Goal: Task Accomplishment & Management: Manage account settings

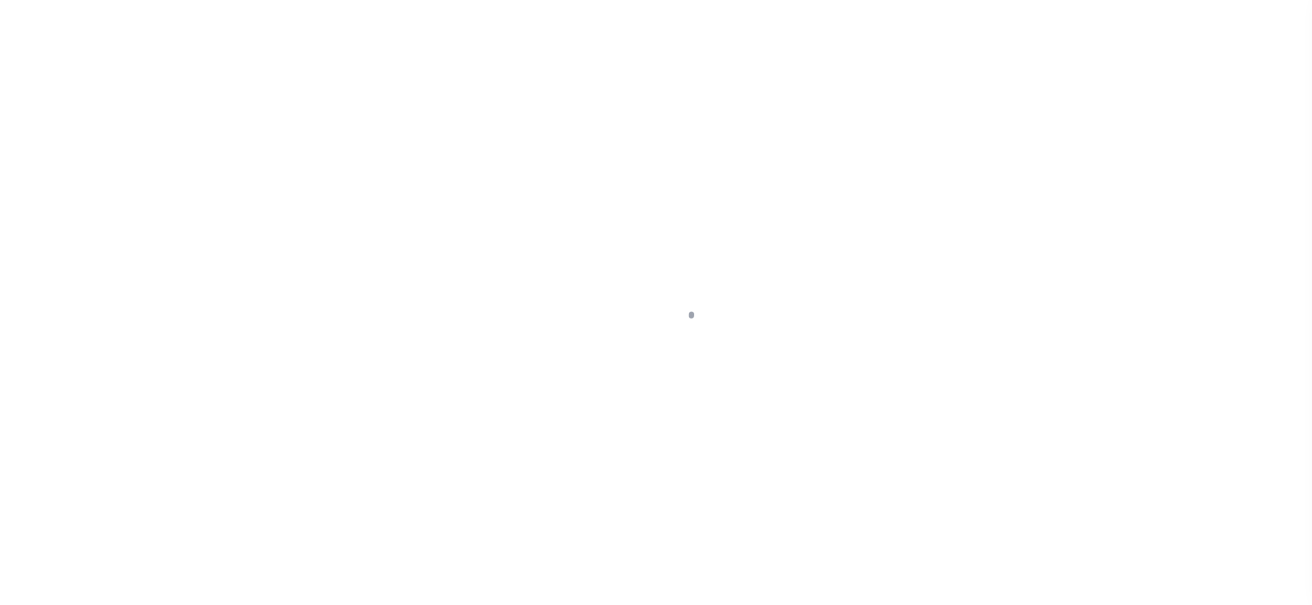
checkbox input "false"
type input "[DATE]"
select select "PYD"
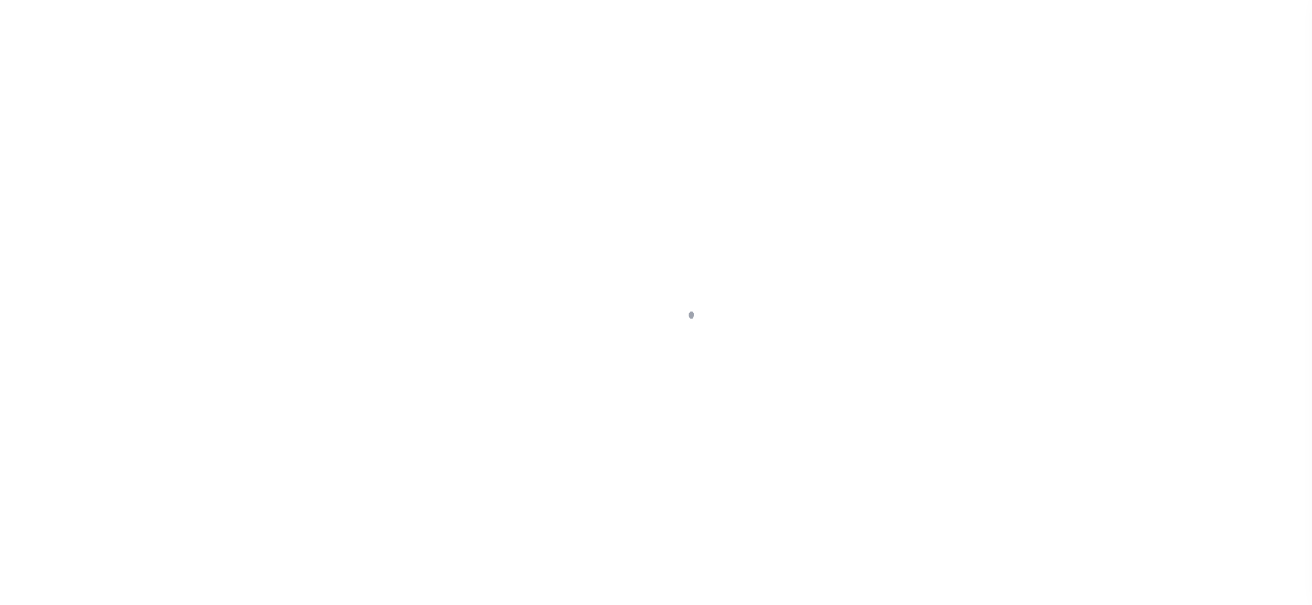
type input "$0"
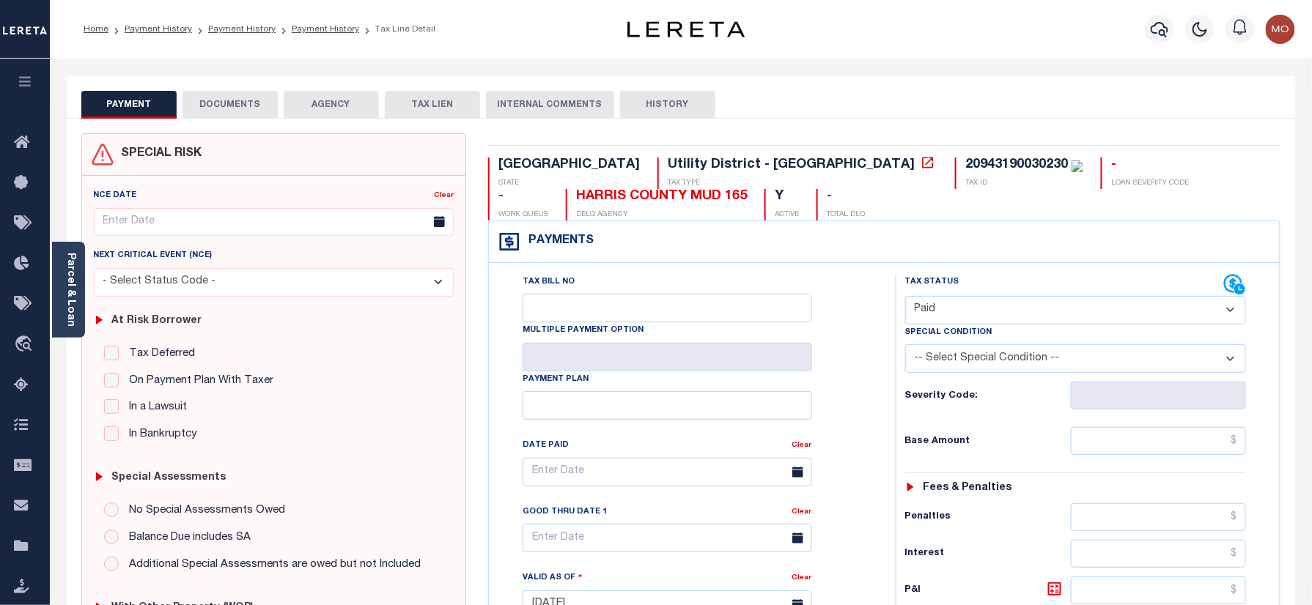
click at [965, 161] on div "20943190030230" at bounding box center [1016, 164] width 103 height 13
copy div "20943190030230"
click at [229, 85] on div "PAYMENT DOCUMENTS AGENCY DELINQUENT PAYEE TAX LIEN" at bounding box center [681, 97] width 1229 height 42
click at [227, 92] on button "DOCUMENTS" at bounding box center [229, 105] width 95 height 28
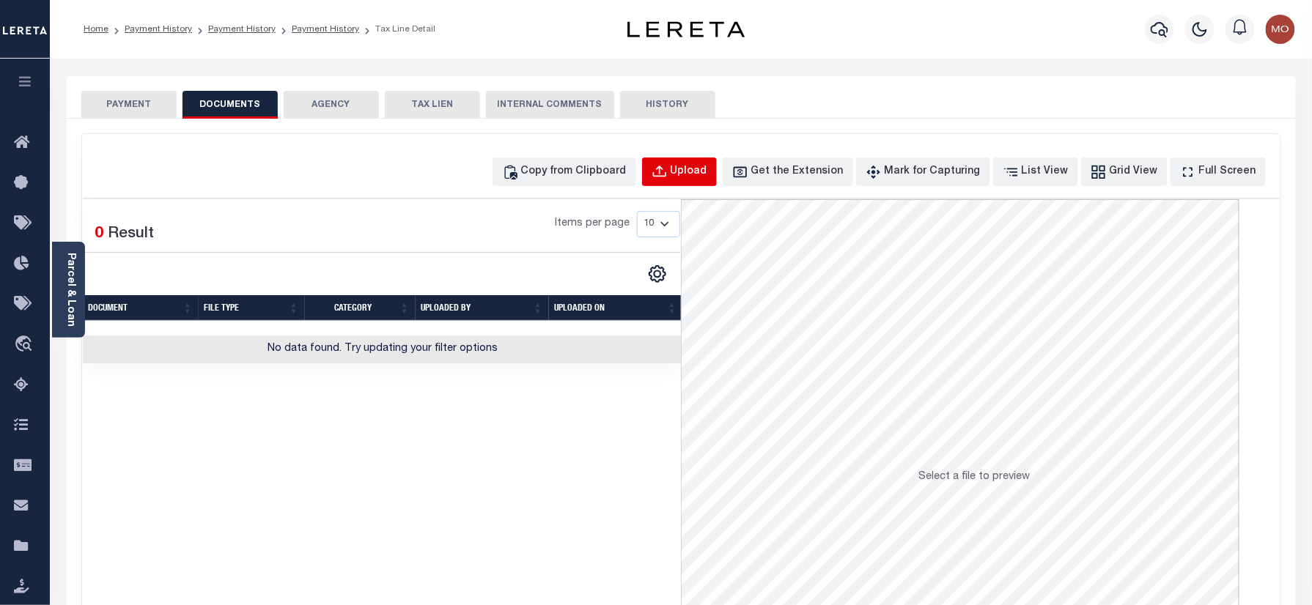
click at [709, 180] on button "Upload" at bounding box center [679, 172] width 75 height 29
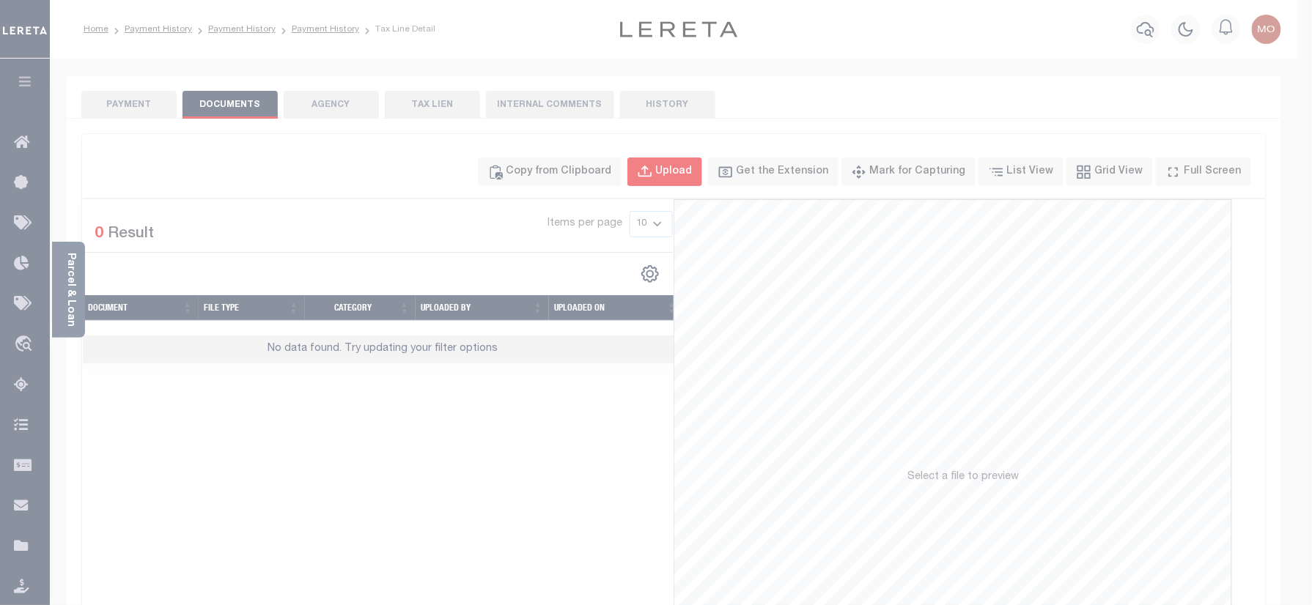
select select "POP"
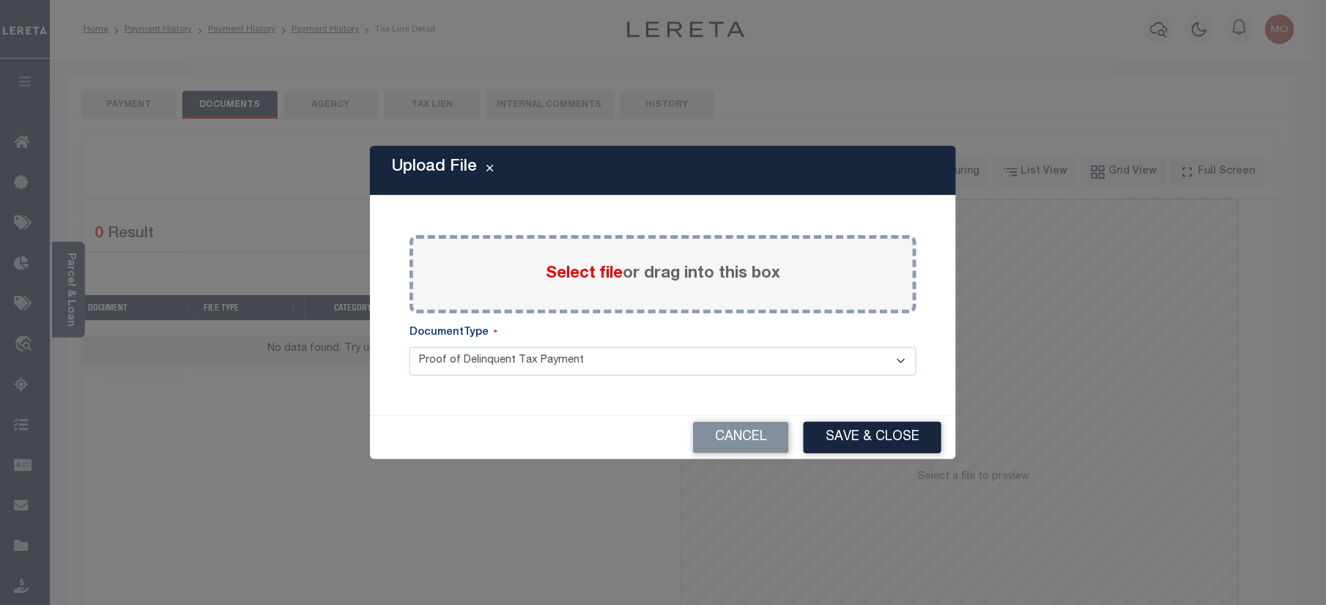
click at [566, 273] on span "Select file" at bounding box center [584, 274] width 77 height 16
click at [0, 0] on input "Select file or drag into this box" at bounding box center [0, 0] width 0 height 0
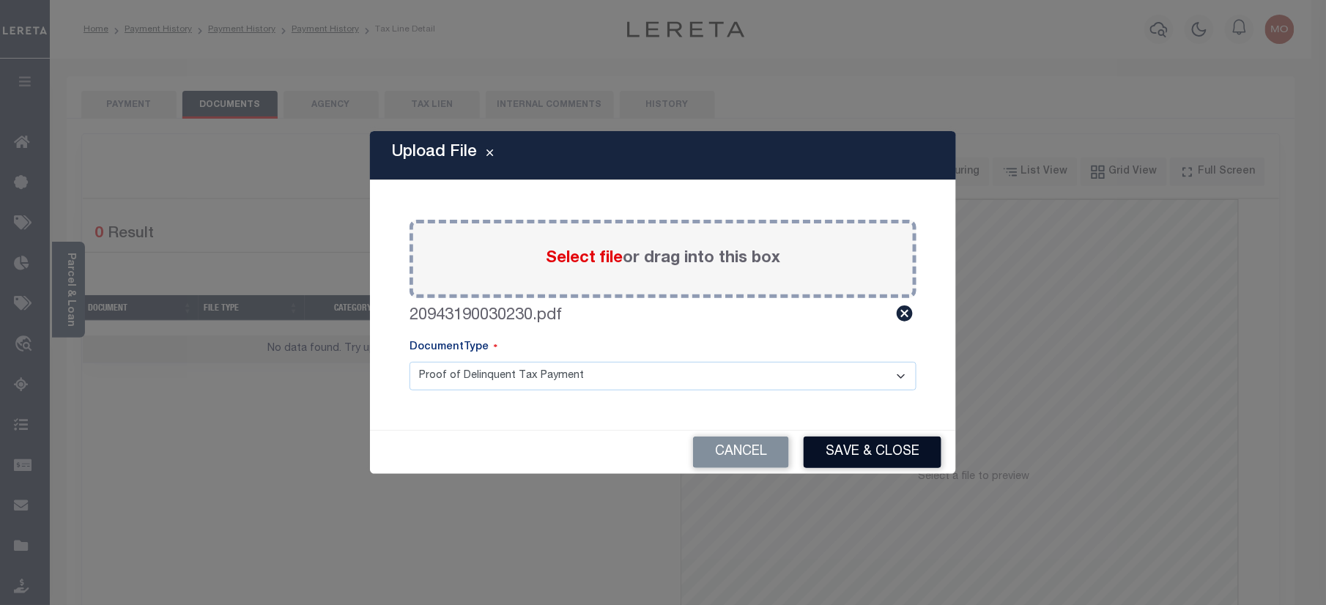
click at [878, 456] on button "Save & Close" at bounding box center [873, 453] width 138 height 32
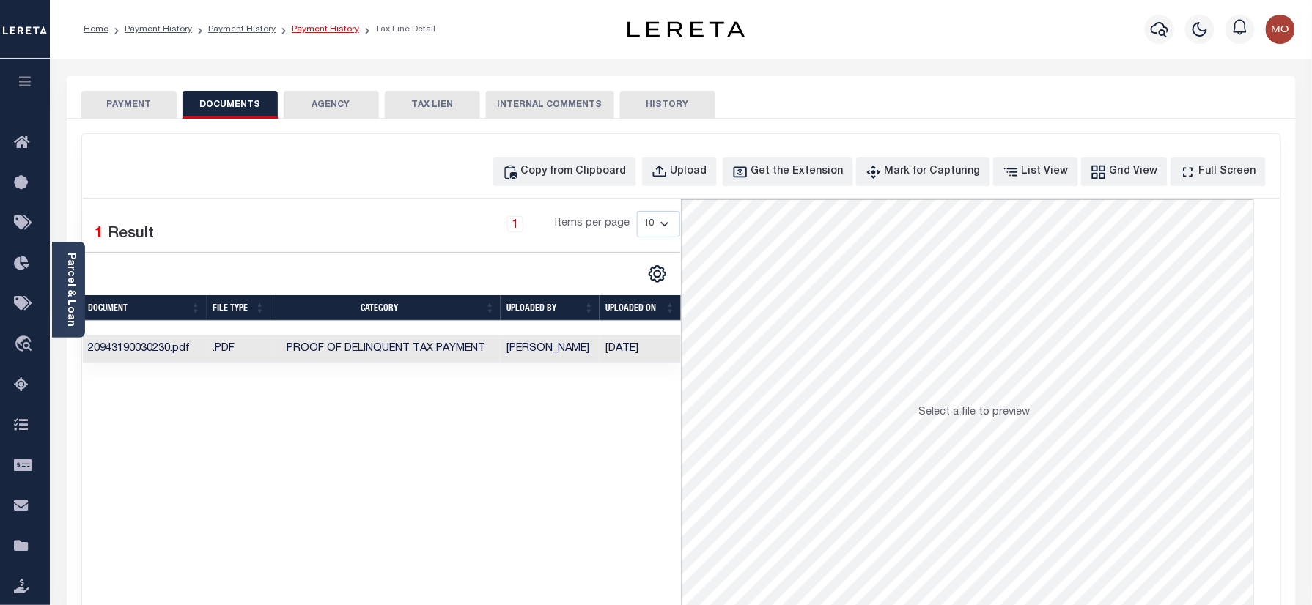
click at [306, 26] on link "Payment History" at bounding box center [325, 29] width 67 height 9
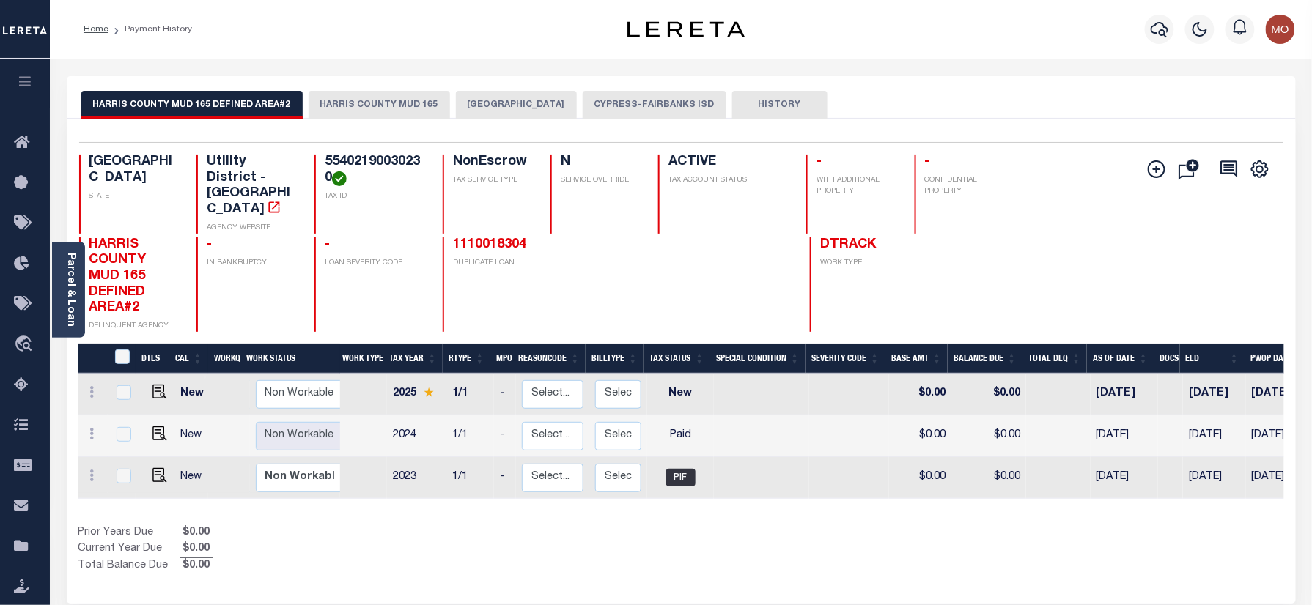
click at [376, 104] on button "HARRIS COUNTY MUD 165" at bounding box center [378, 105] width 141 height 28
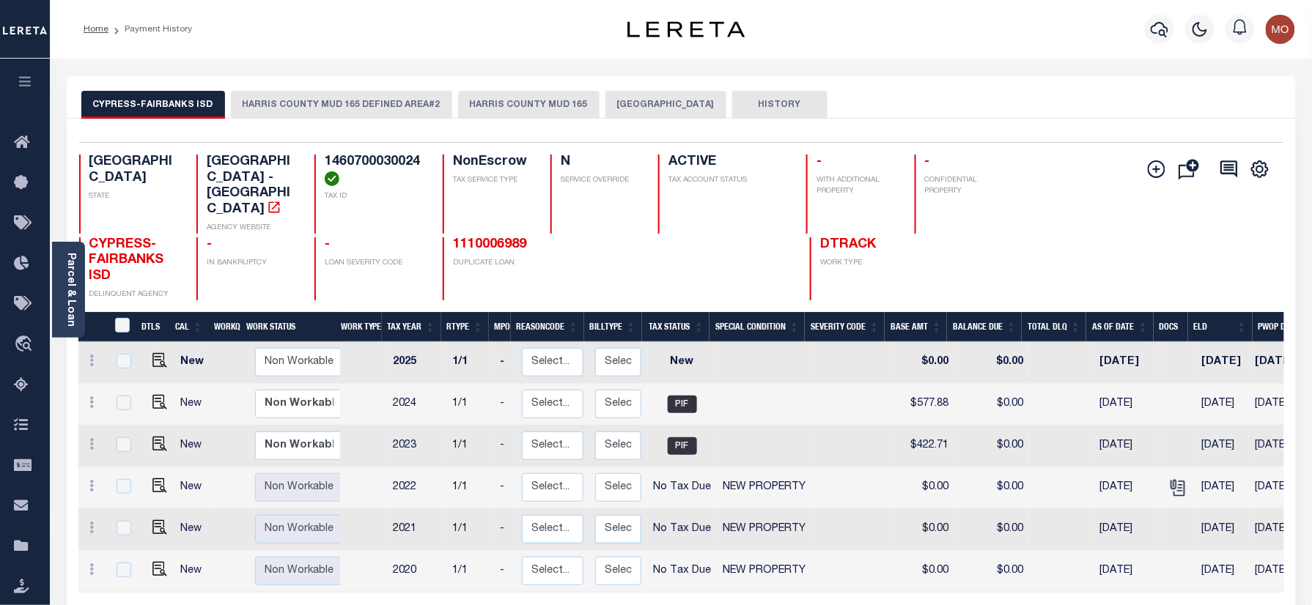
click at [511, 94] on button "HARRIS COUNTY MUD 165" at bounding box center [528, 105] width 141 height 28
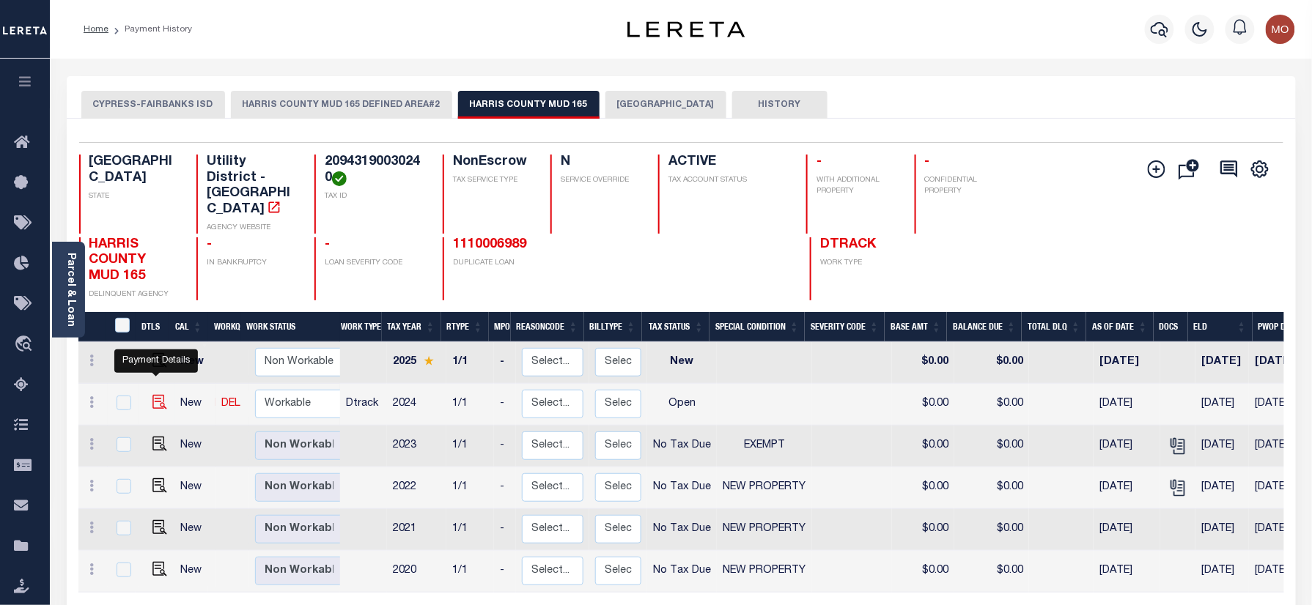
click at [154, 395] on img "" at bounding box center [159, 402] width 15 height 15
checkbox input "true"
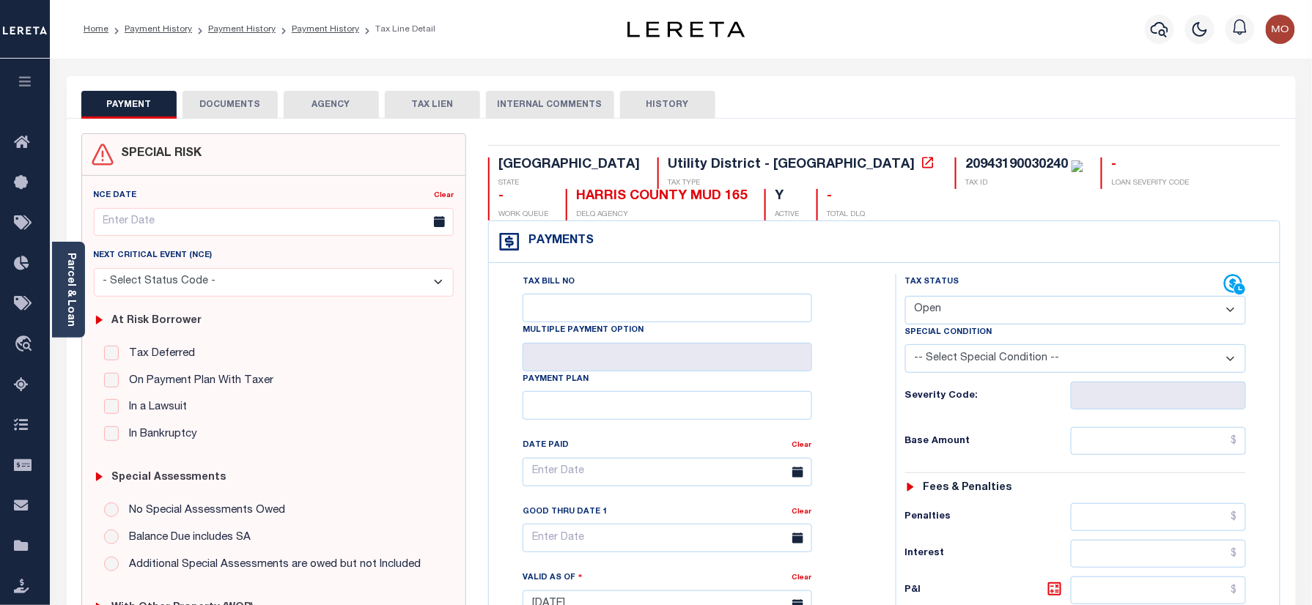
click at [973, 306] on select "- Select Status Code - Open Due/Unpaid Paid Incomplete No Tax Due Internal Refu…" at bounding box center [1075, 310] width 341 height 29
select select "PYD"
click at [905, 297] on select "- Select Status Code - Open Due/Unpaid Paid Incomplete No Tax Due Internal Refu…" at bounding box center [1075, 310] width 341 height 29
type input "[DATE]"
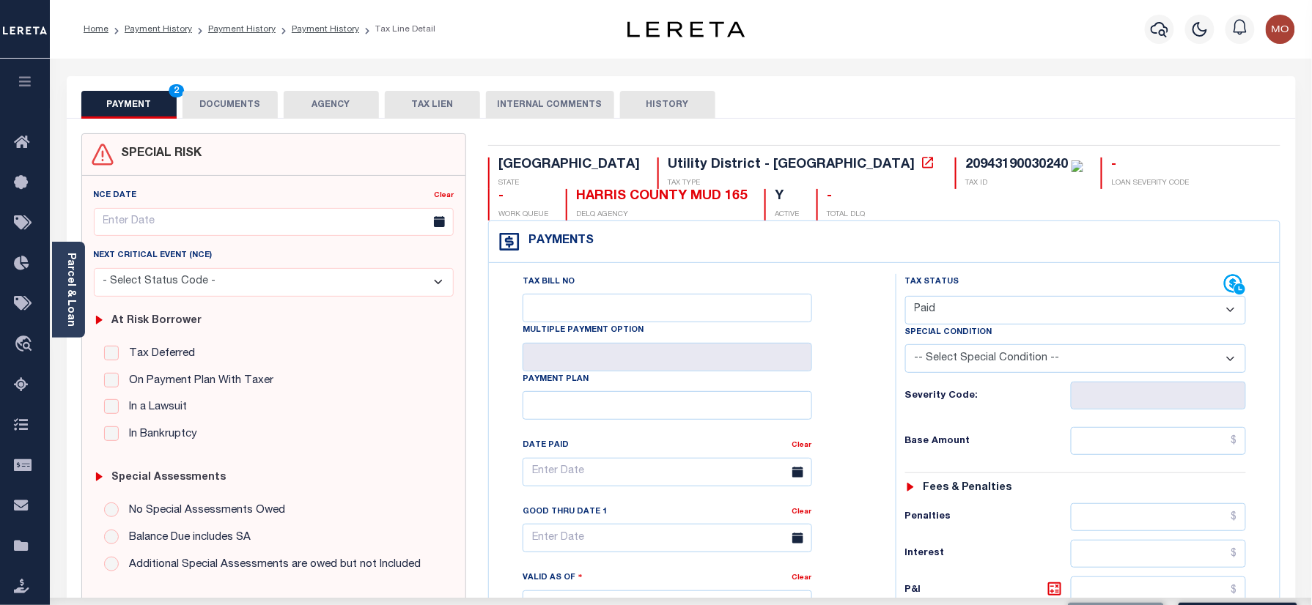
click at [866, 402] on div "Tax Bill No Multiple Payment Option Payment Plan Clear" at bounding box center [688, 479] width 370 height 411
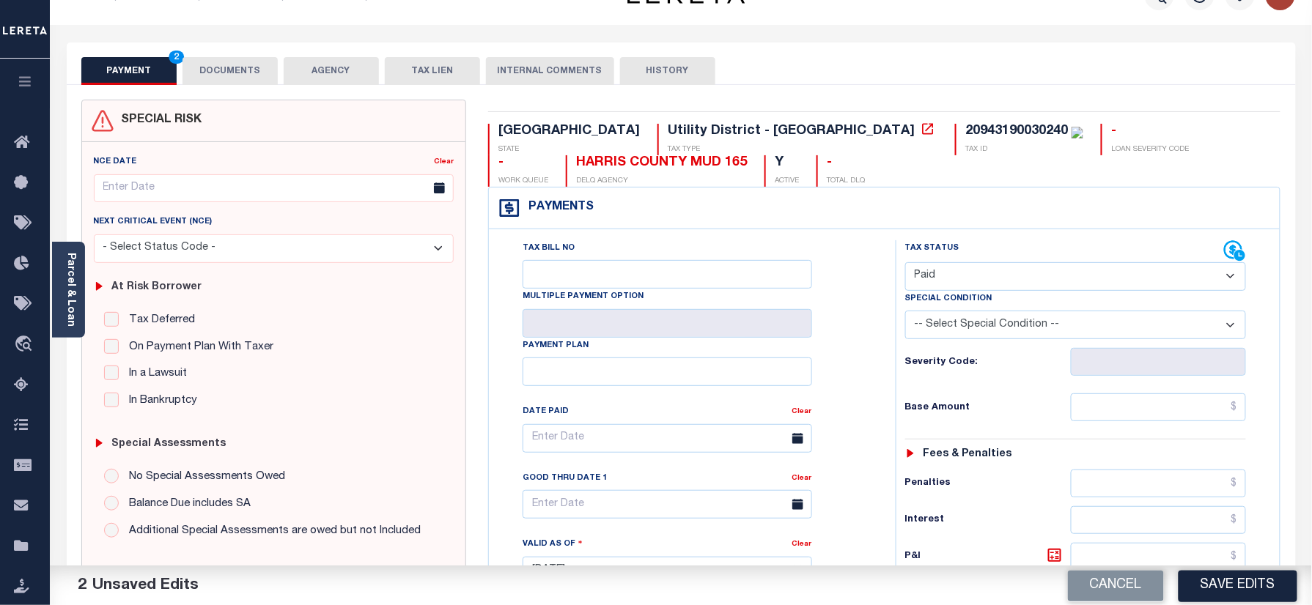
scroll to position [391, 0]
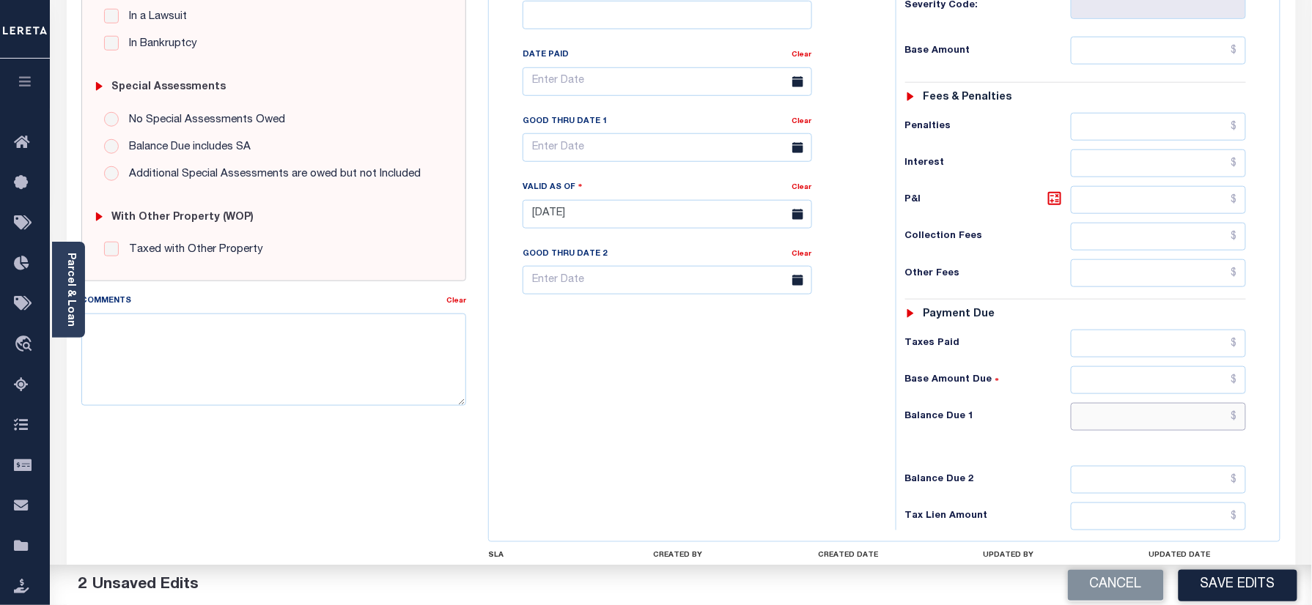
drag, startPoint x: 1126, startPoint y: 421, endPoint x: 970, endPoint y: 420, distance: 156.1
click at [1125, 421] on input "text" at bounding box center [1158, 417] width 176 height 28
type input "$0.00"
click at [851, 417] on div "Tax Bill No Multiple Payment Option Payment Plan Clear" at bounding box center [688, 206] width 392 height 647
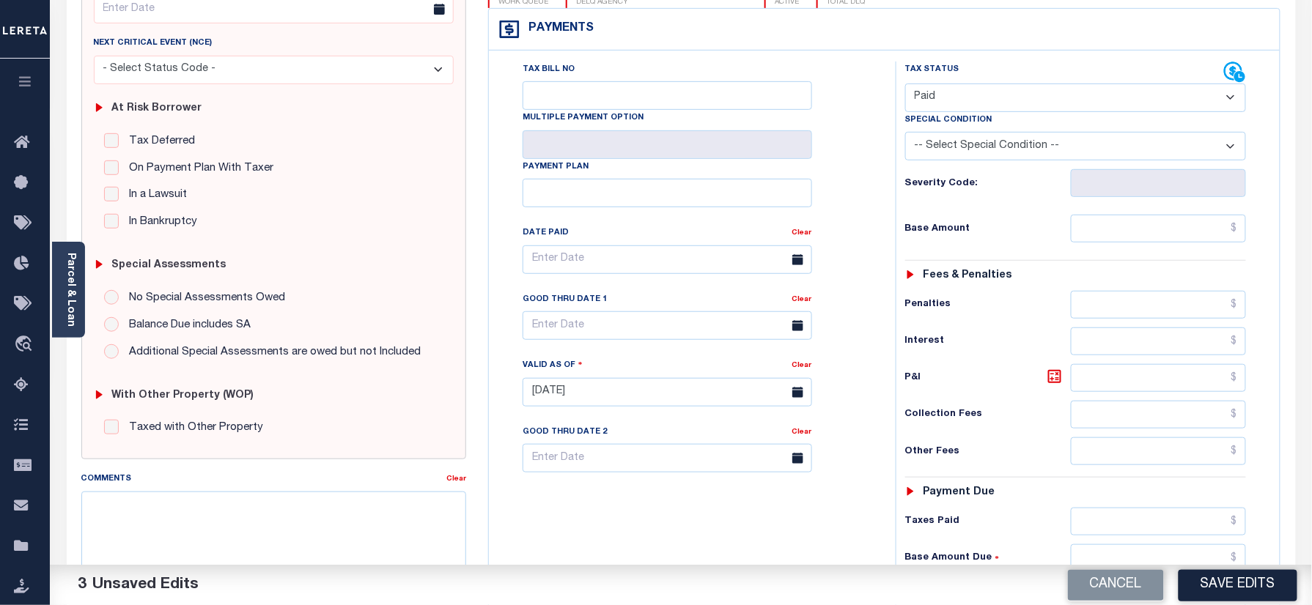
scroll to position [0, 0]
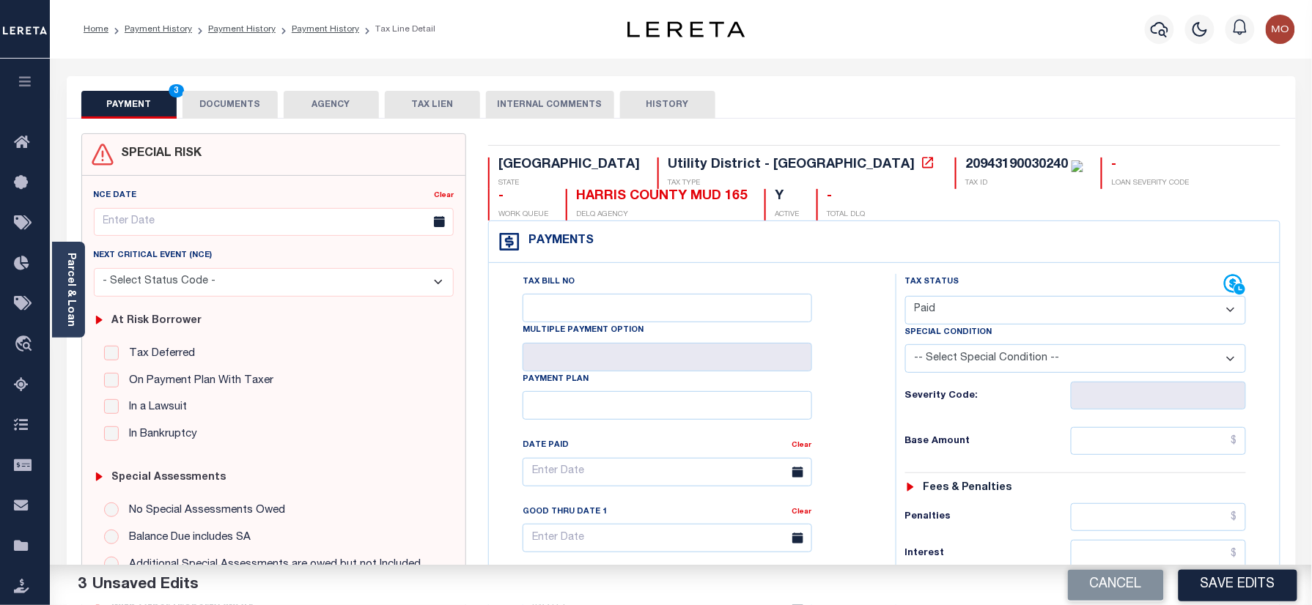
click at [762, 151] on div "TX STATE Utility District - TX TAX TYPE 20943190030240 TAX ID - LOAN SEVERITY C…" at bounding box center [884, 603] width 814 height 941
copy div "20943190030240"
click at [232, 106] on button "DOCUMENTS" at bounding box center [229, 105] width 95 height 28
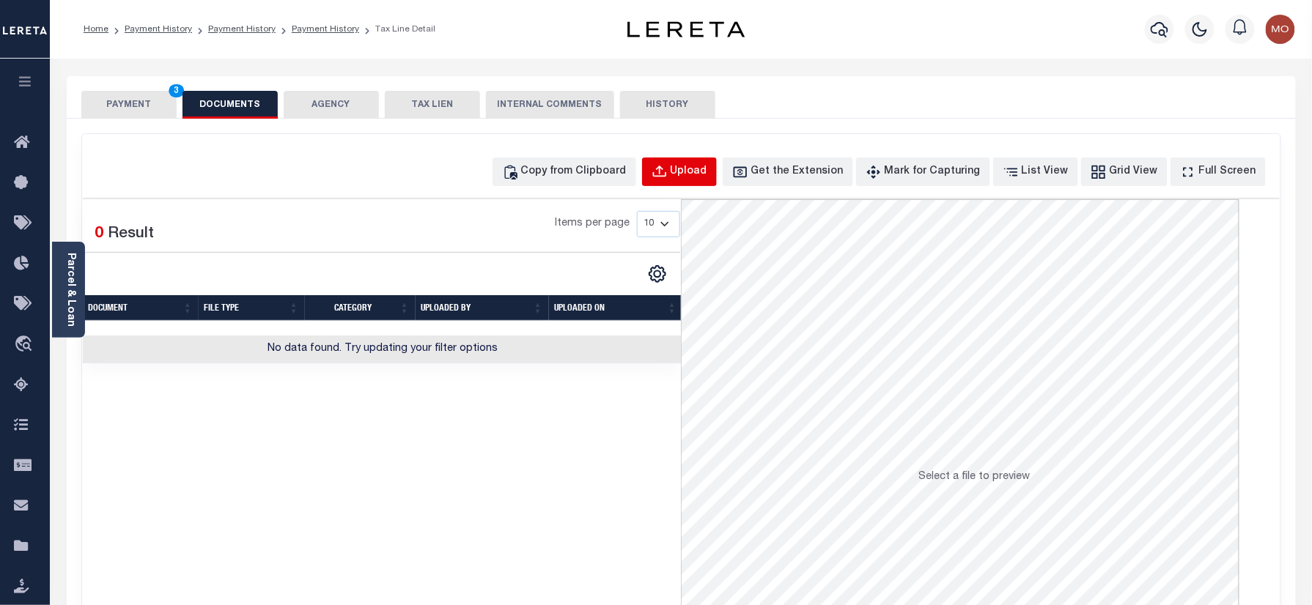
click at [707, 177] on div "Upload" at bounding box center [688, 172] width 37 height 16
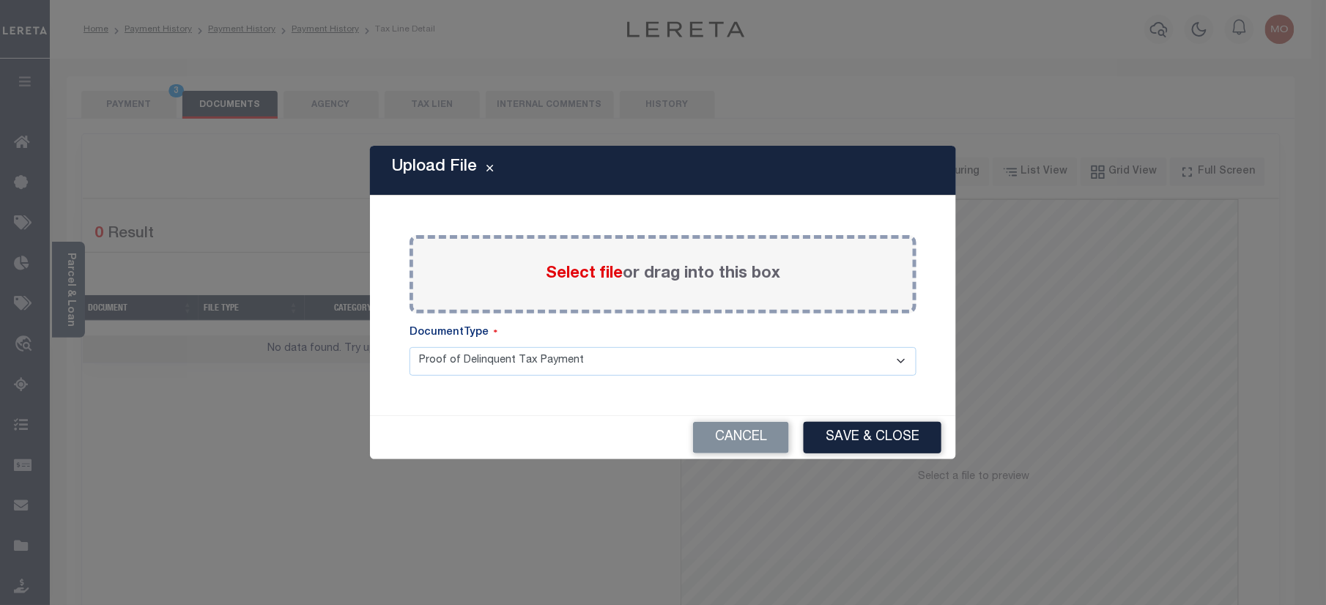
click at [570, 270] on span "Select file" at bounding box center [584, 274] width 77 height 16
click at [0, 0] on input "Select file or drag into this box" at bounding box center [0, 0] width 0 height 0
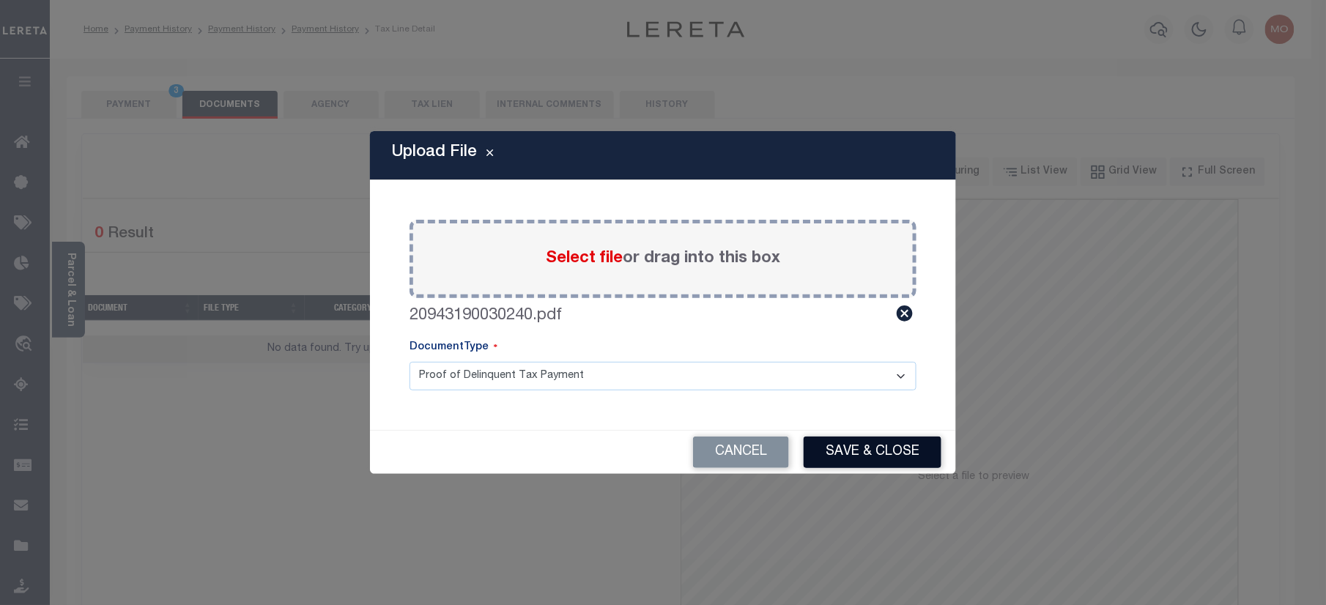
click at [859, 450] on button "Save & Close" at bounding box center [873, 453] width 138 height 32
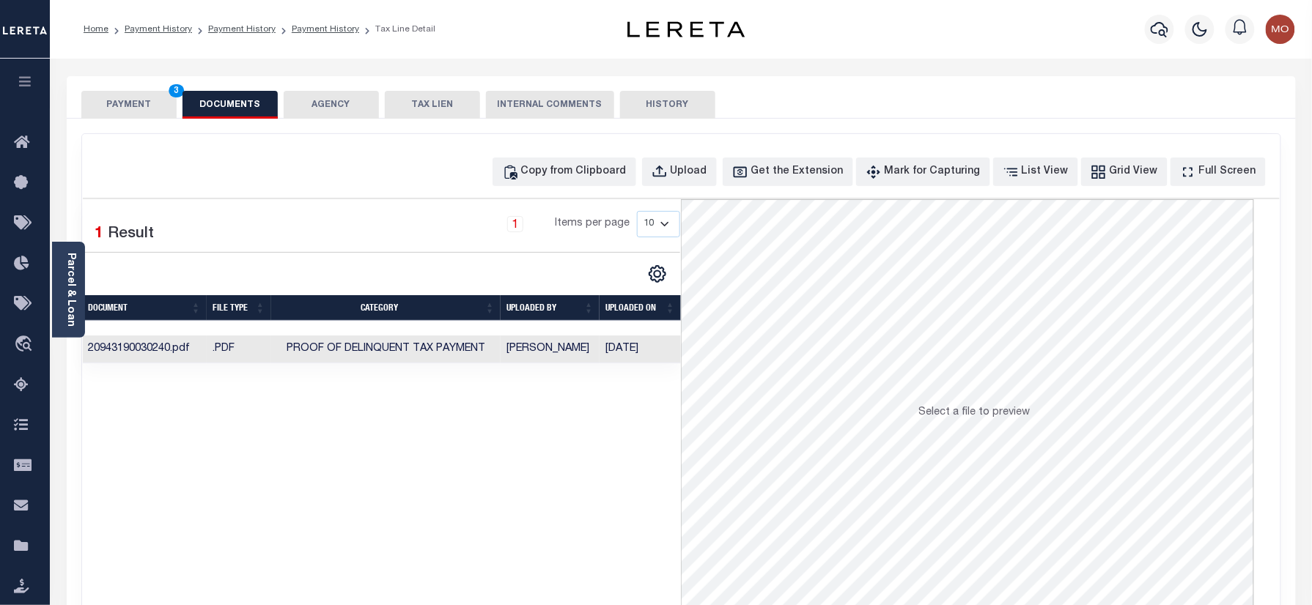
click at [153, 109] on button "PAYMENT 3" at bounding box center [128, 105] width 95 height 28
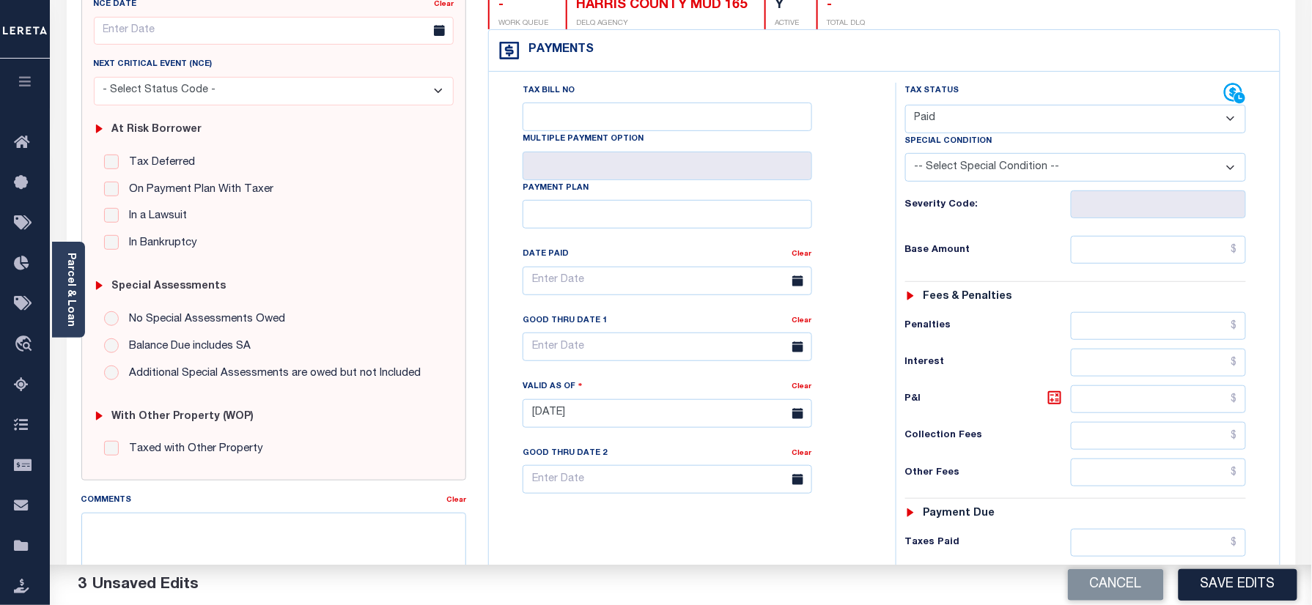
scroll to position [293, 0]
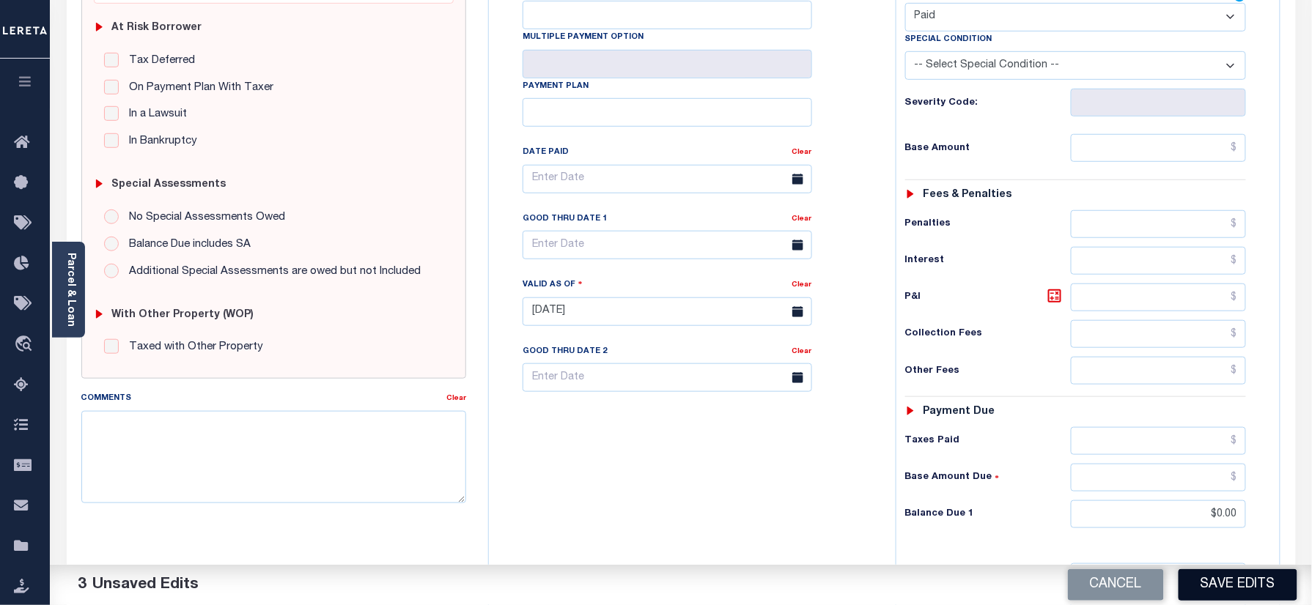
click at [1219, 593] on button "Save Edits" at bounding box center [1237, 585] width 119 height 32
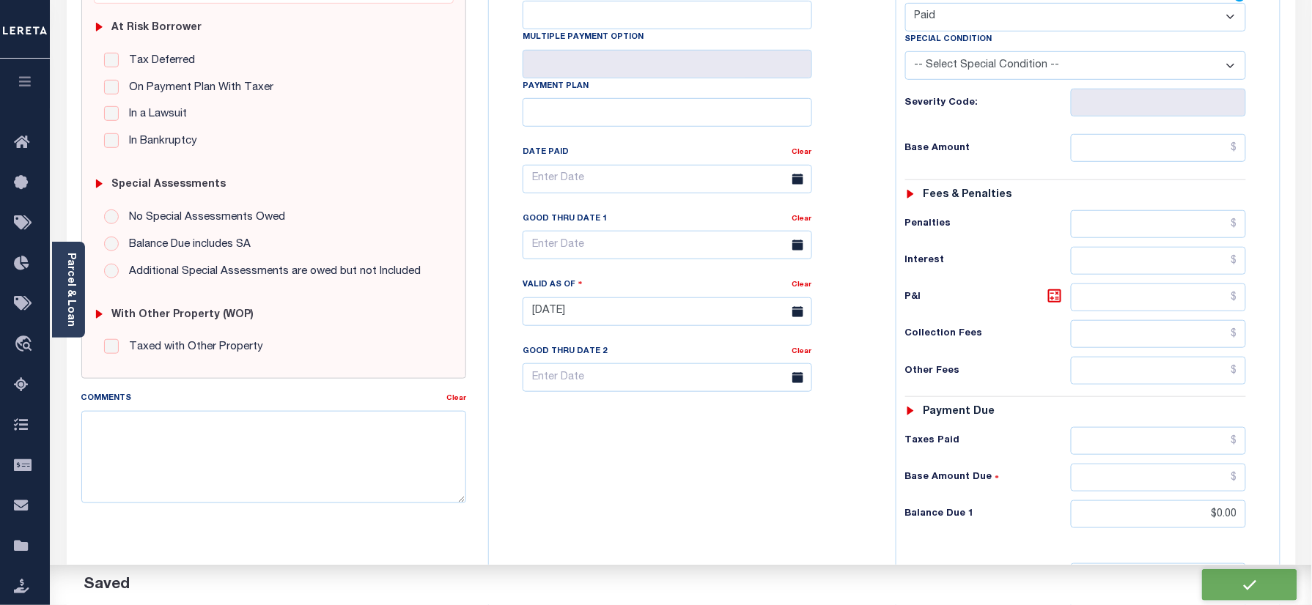
checkbox input "false"
type input "$0"
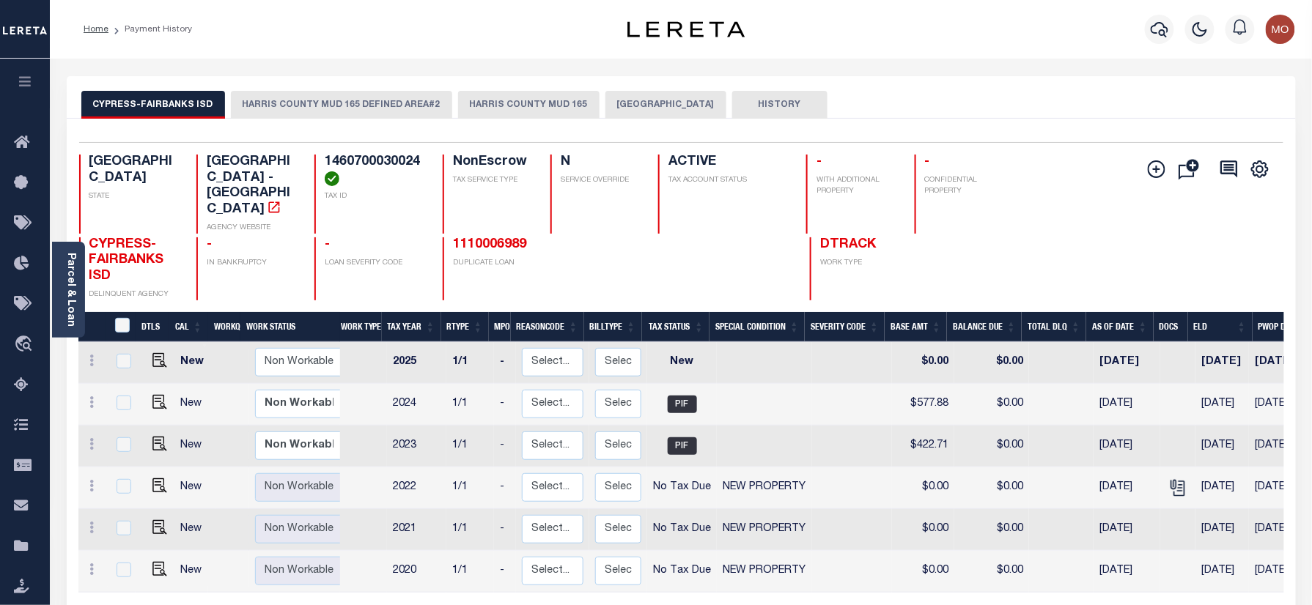
click at [490, 98] on button "HARRIS COUNTY MUD 165" at bounding box center [528, 105] width 141 height 28
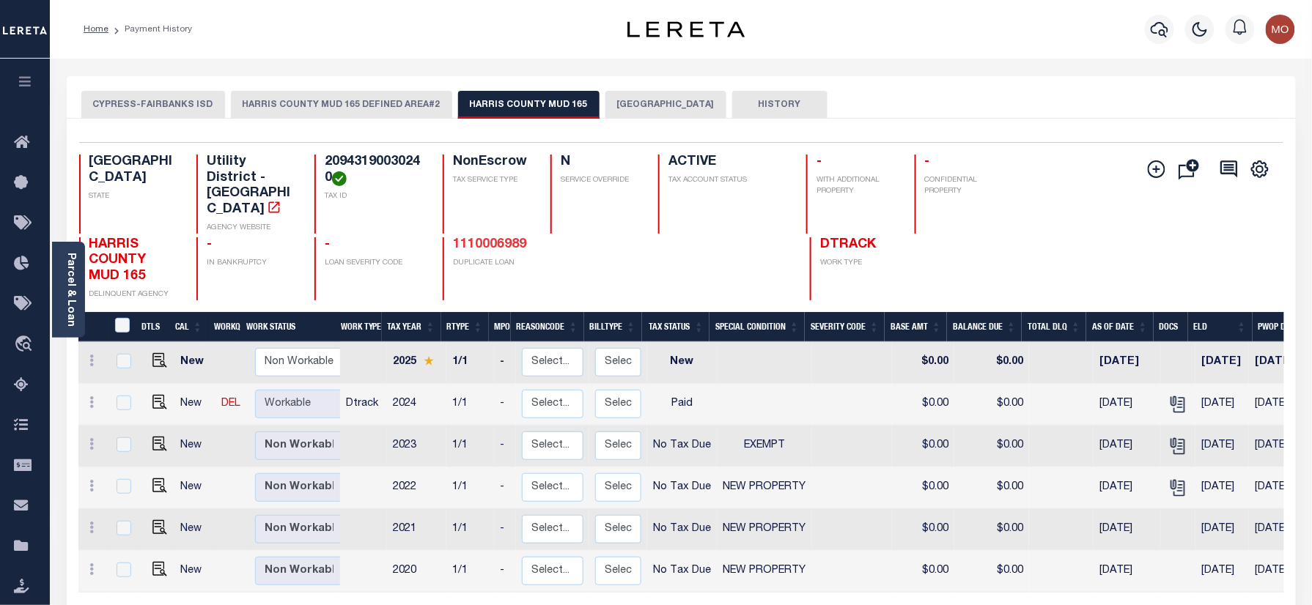
click at [484, 238] on link "1110006989" at bounding box center [489, 244] width 73 height 13
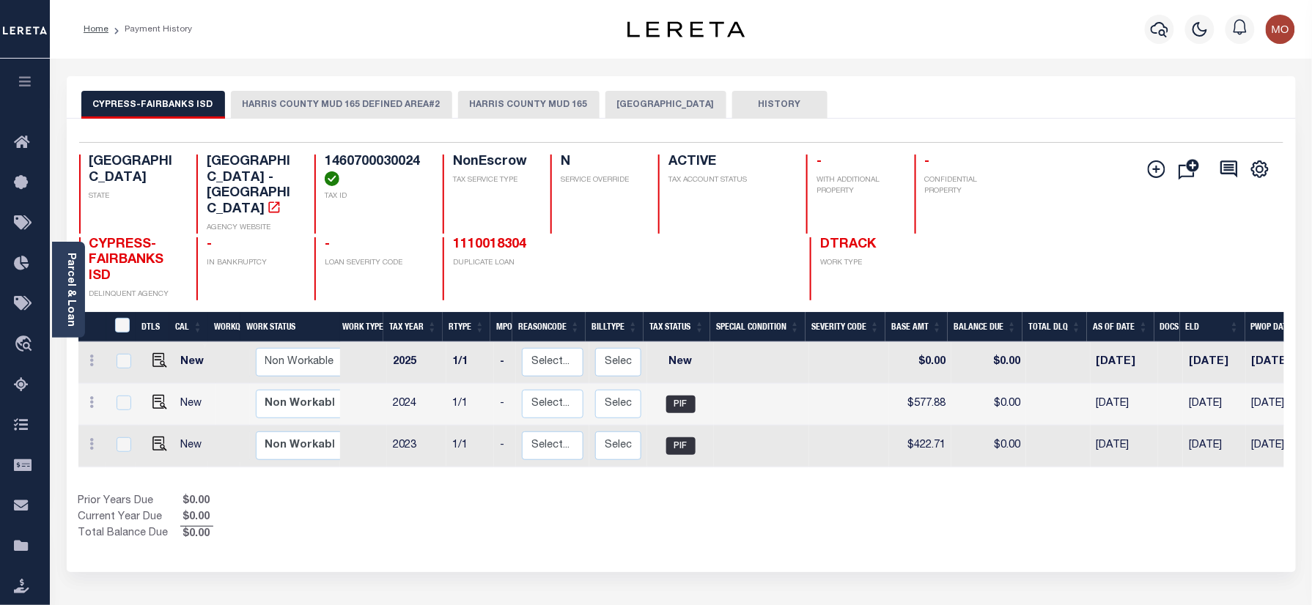
click at [493, 94] on button "HARRIS COUNTY MUD 165" at bounding box center [528, 105] width 141 height 28
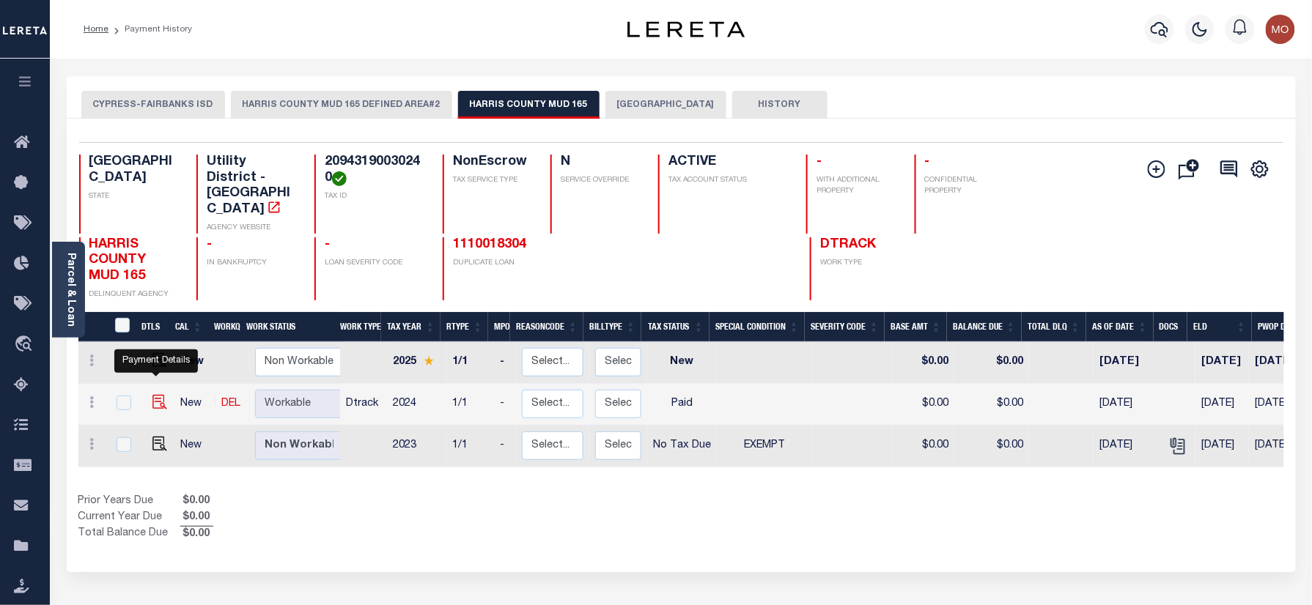
click at [152, 395] on img "" at bounding box center [159, 402] width 15 height 15
checkbox input "true"
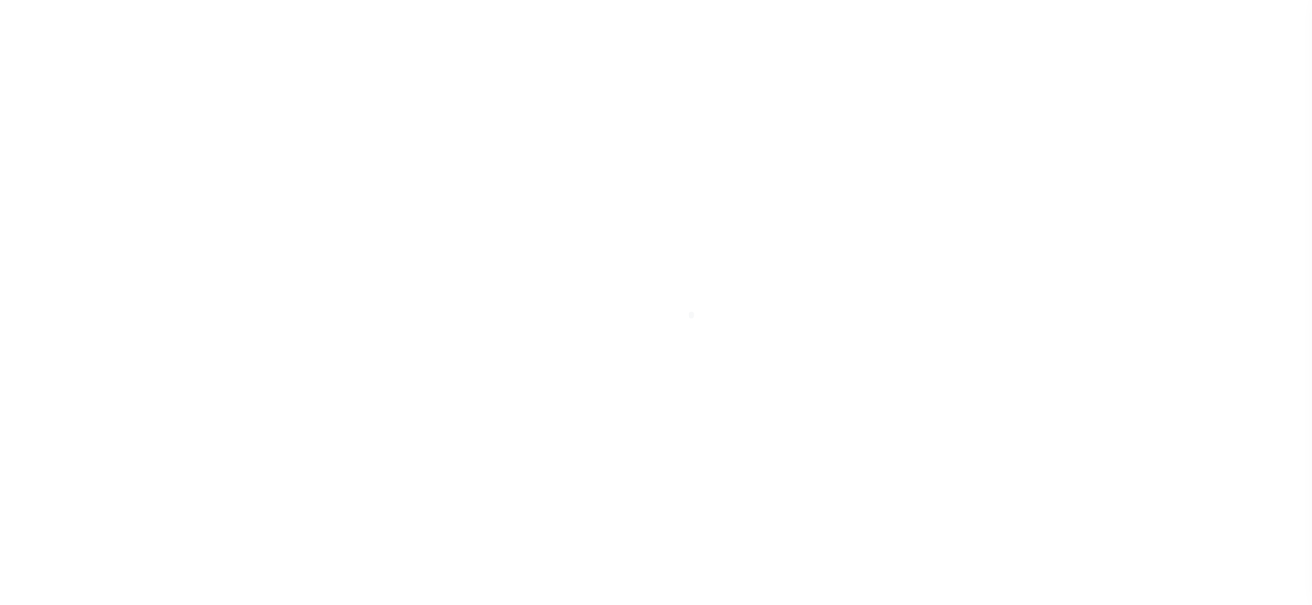
select select "PYD"
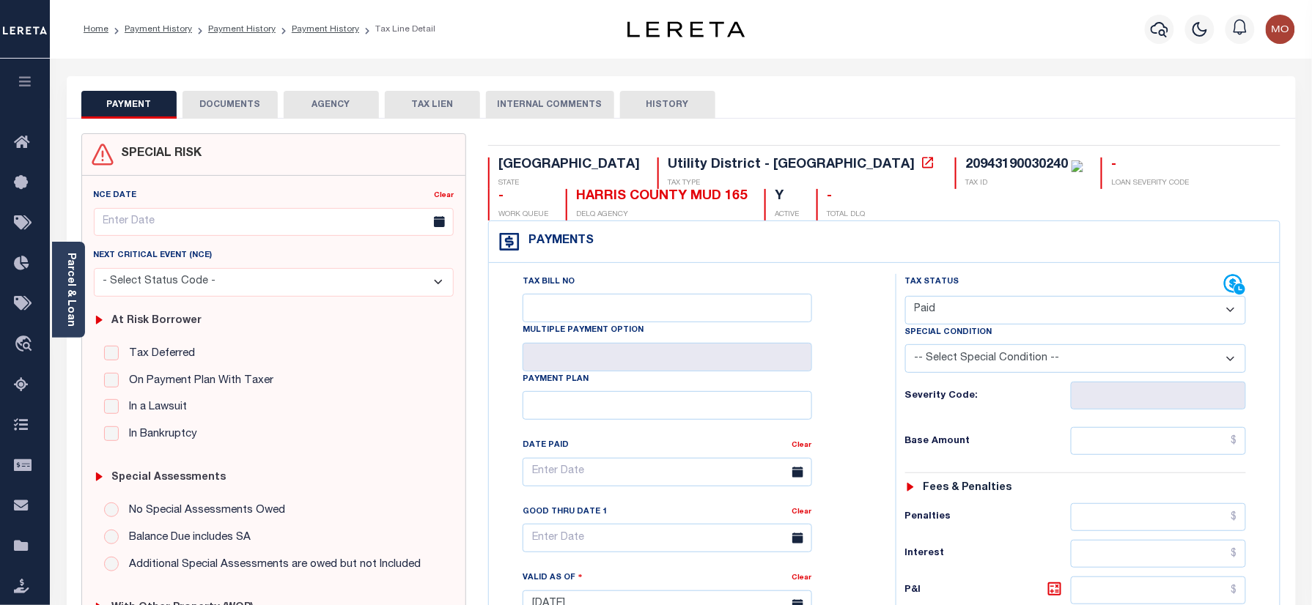
click at [227, 103] on button "DOCUMENTS" at bounding box center [229, 105] width 95 height 28
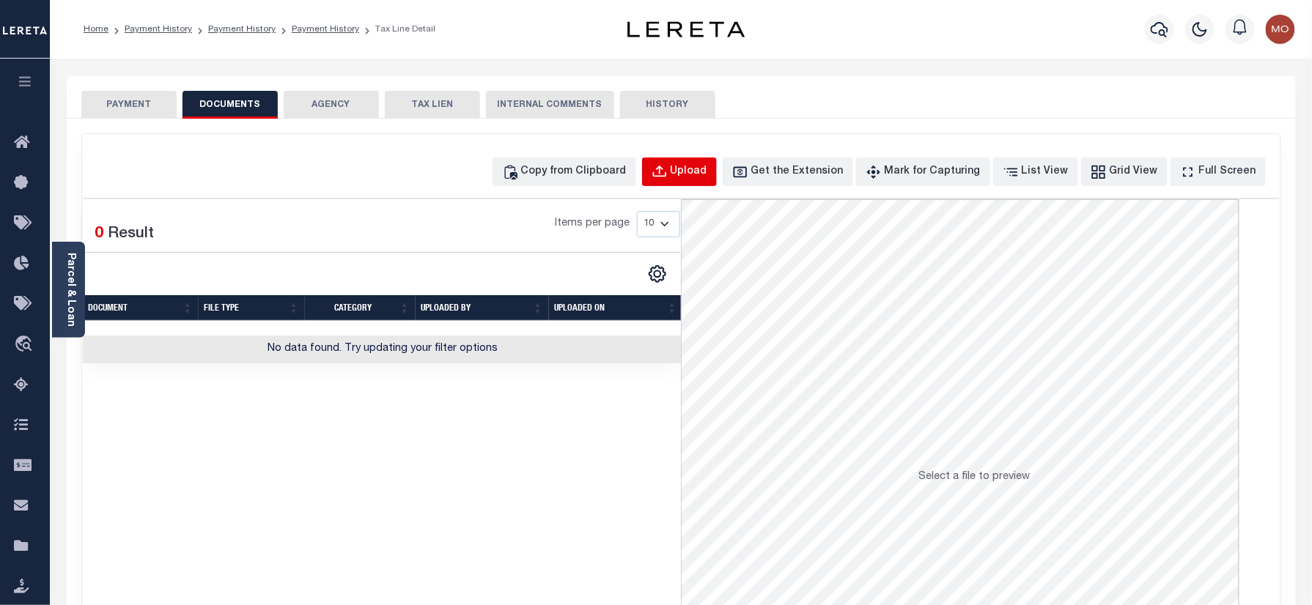
click at [707, 174] on div "Upload" at bounding box center [688, 172] width 37 height 16
select select "POP"
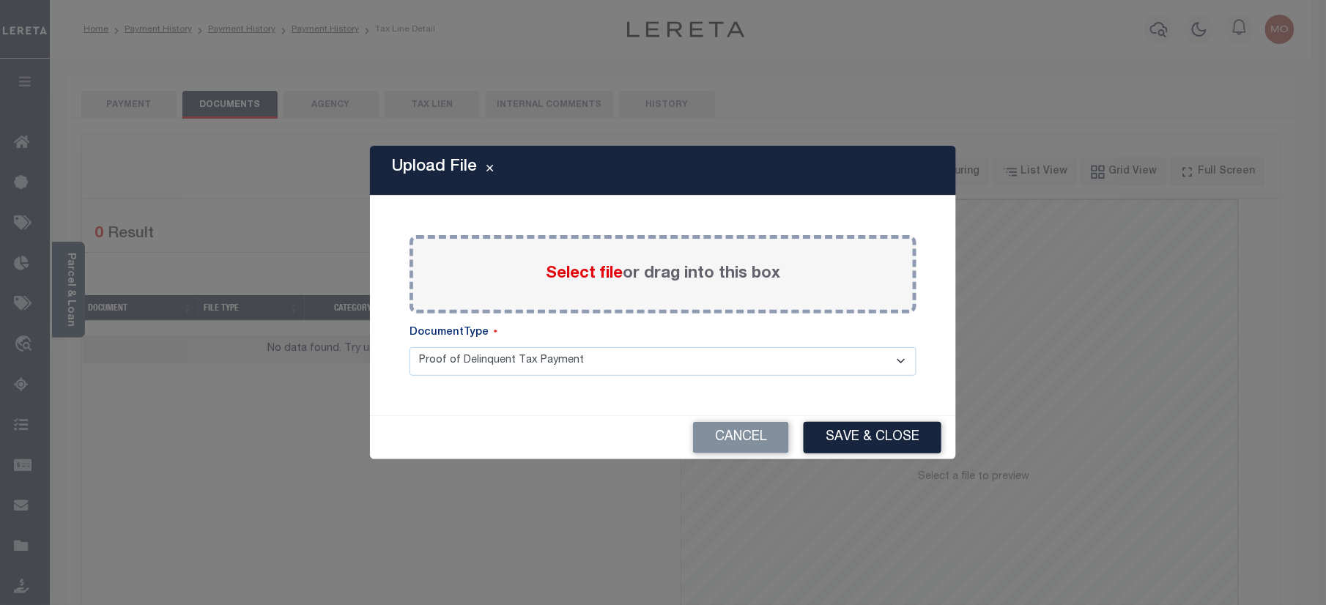
click at [564, 270] on span "Select file" at bounding box center [584, 274] width 77 height 16
click at [0, 0] on input "Select file or drag into this box" at bounding box center [0, 0] width 0 height 0
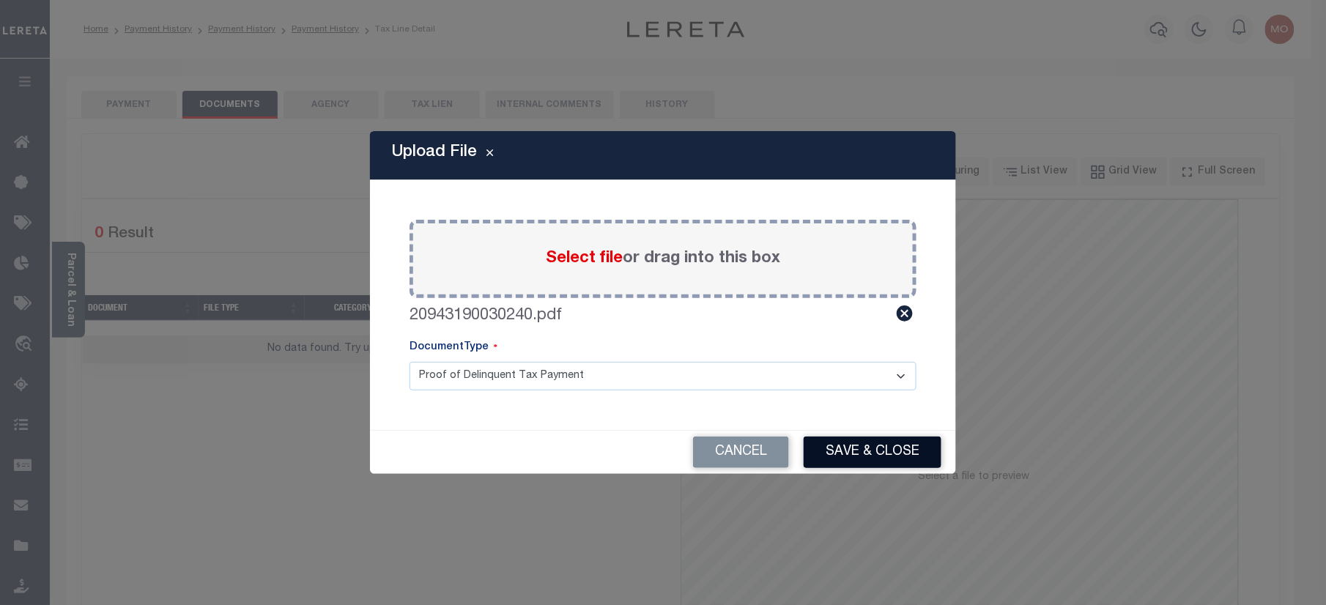
click at [851, 449] on button "Save & Close" at bounding box center [873, 453] width 138 height 32
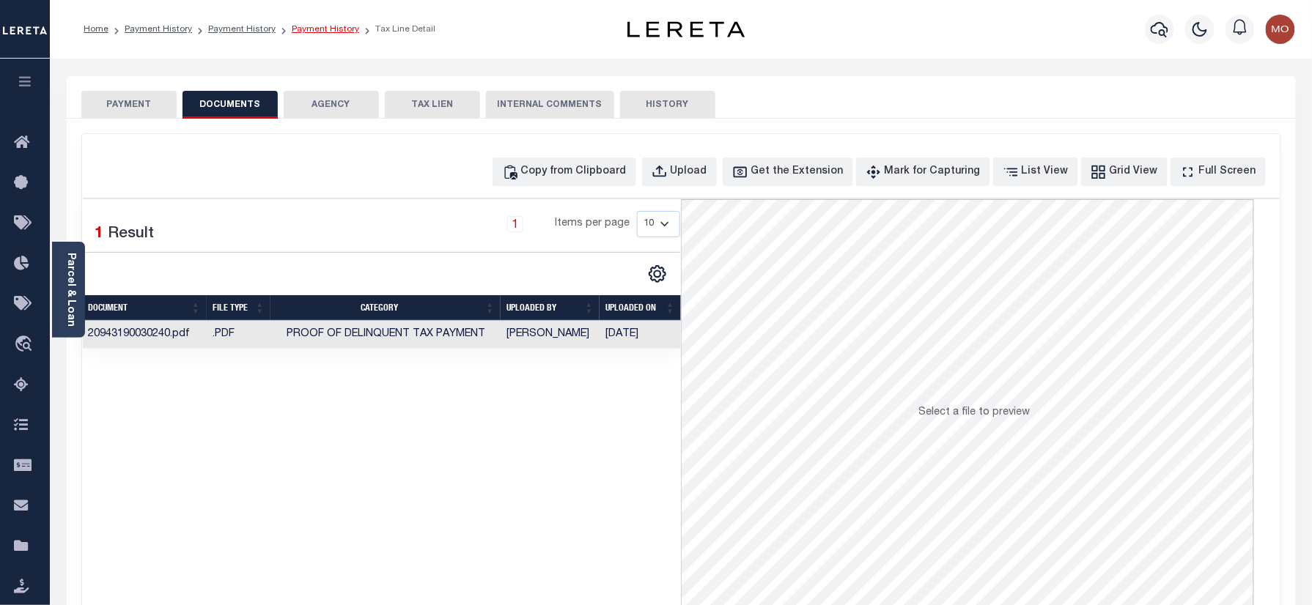
click at [309, 25] on link "Payment History" at bounding box center [325, 29] width 67 height 9
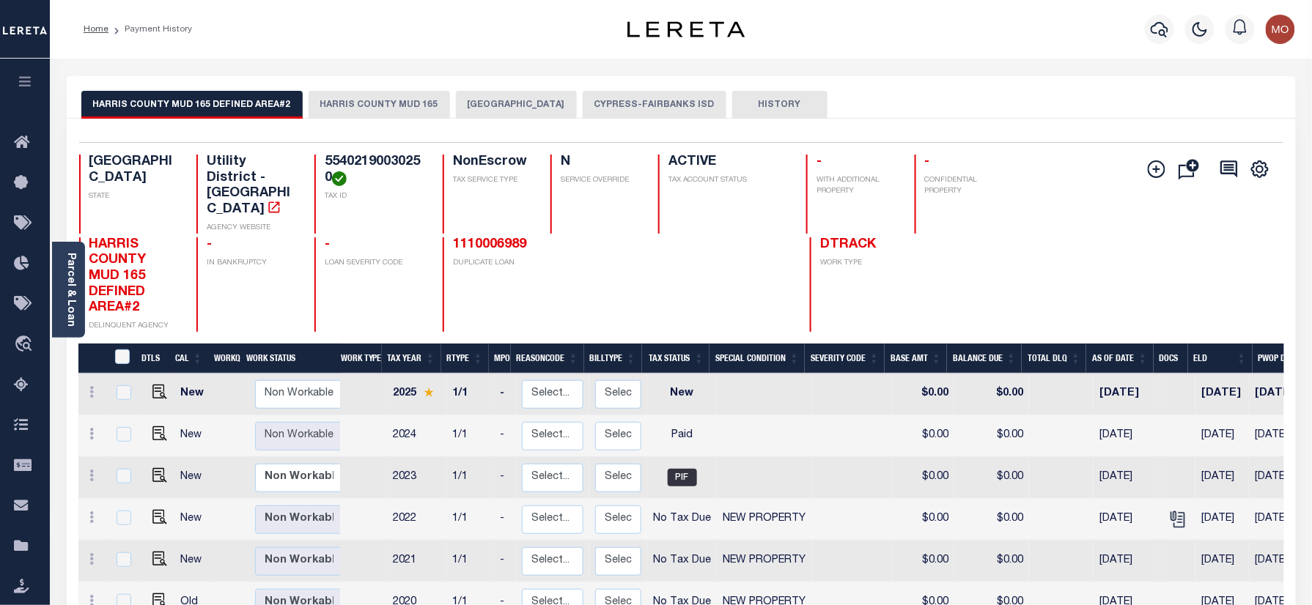
click at [372, 103] on button "HARRIS COUNTY MUD 165" at bounding box center [378, 105] width 141 height 28
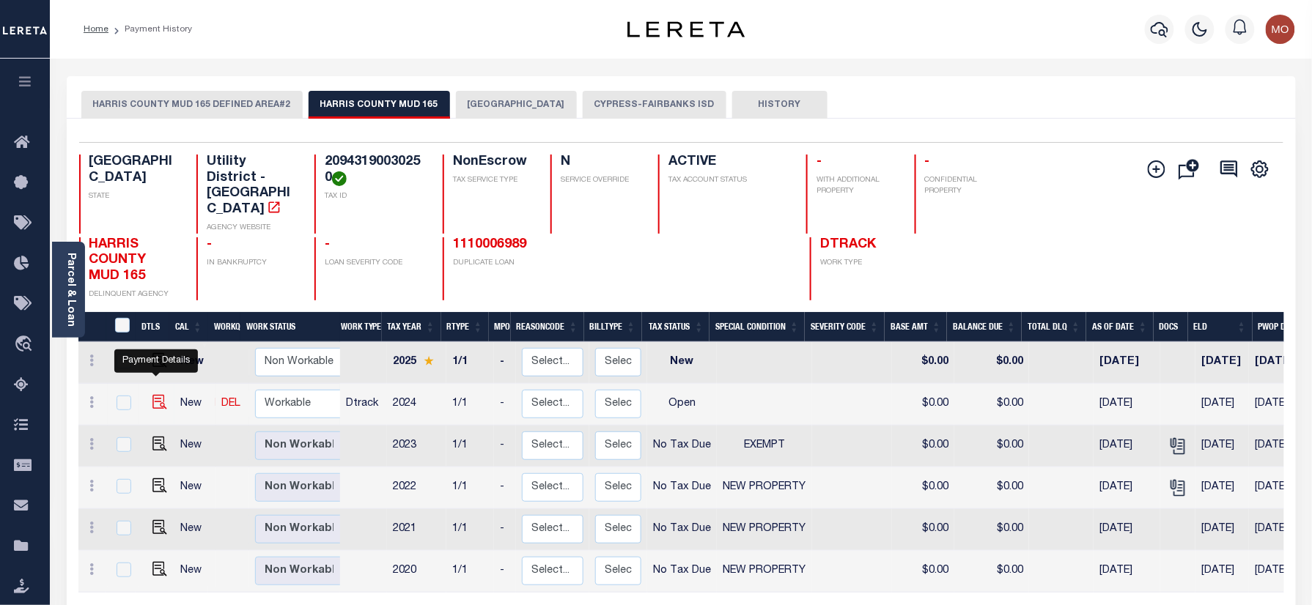
click at [152, 395] on img "" at bounding box center [159, 402] width 15 height 15
checkbox input "true"
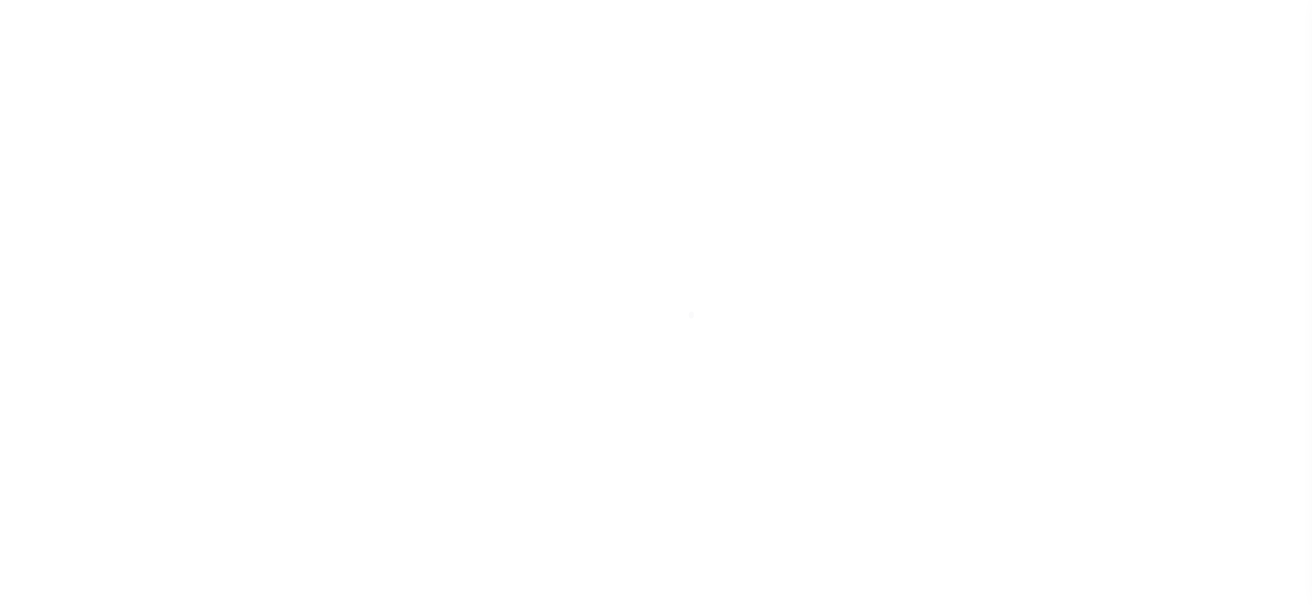
checkbox input "false"
type input "[DATE]"
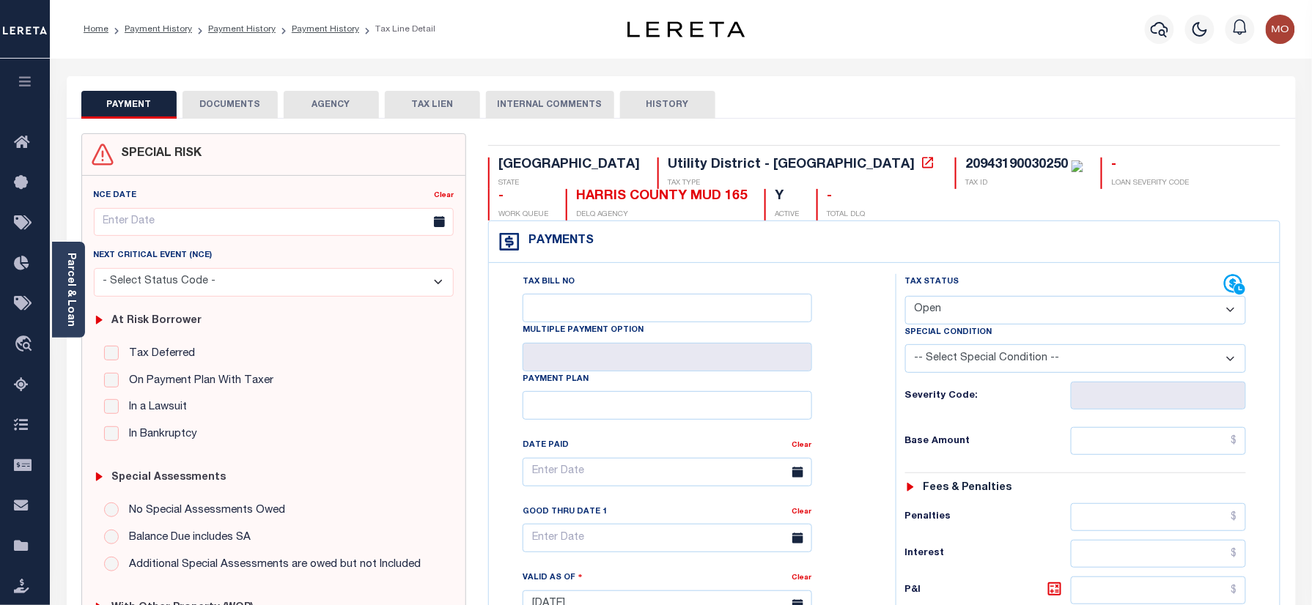
drag, startPoint x: 956, startPoint y: 319, endPoint x: 956, endPoint y: 328, distance: 8.8
click at [956, 319] on select "- Select Status Code - Open Due/Unpaid Paid Incomplete No Tax Due Internal Refu…" at bounding box center [1075, 310] width 341 height 29
select select "PYD"
click at [905, 297] on select "- Select Status Code - Open Due/Unpaid Paid Incomplete No Tax Due Internal Refu…" at bounding box center [1075, 310] width 341 height 29
type input "10/13/2025"
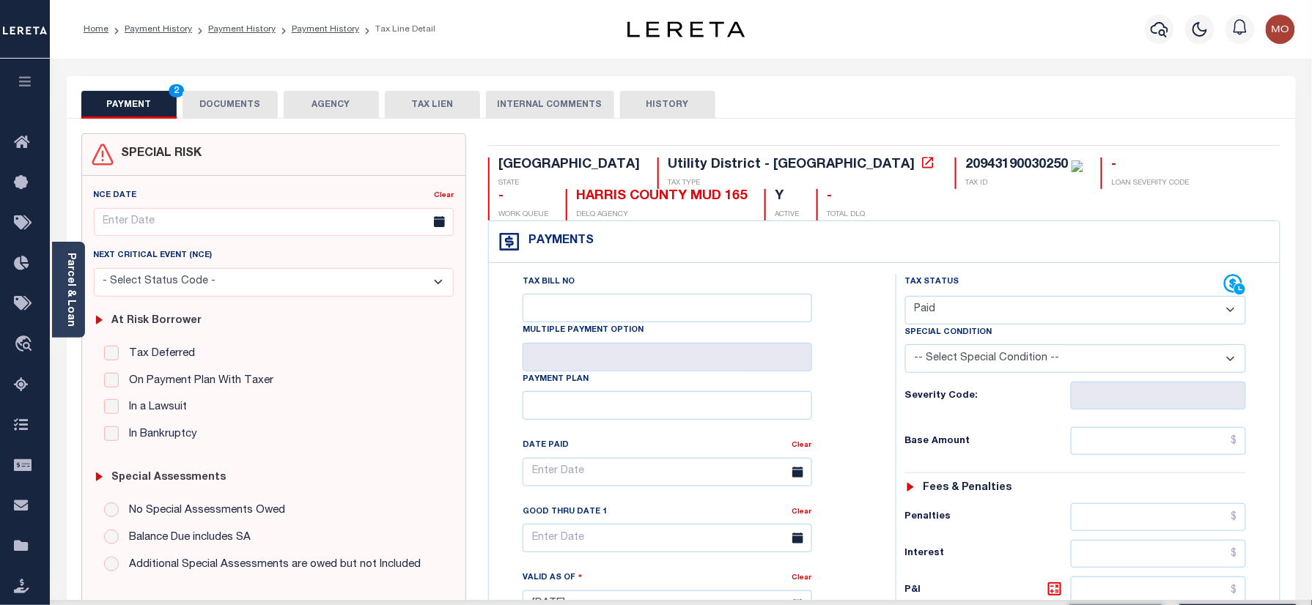
click at [898, 396] on div "Severity Code:" at bounding box center [1075, 391] width 363 height 37
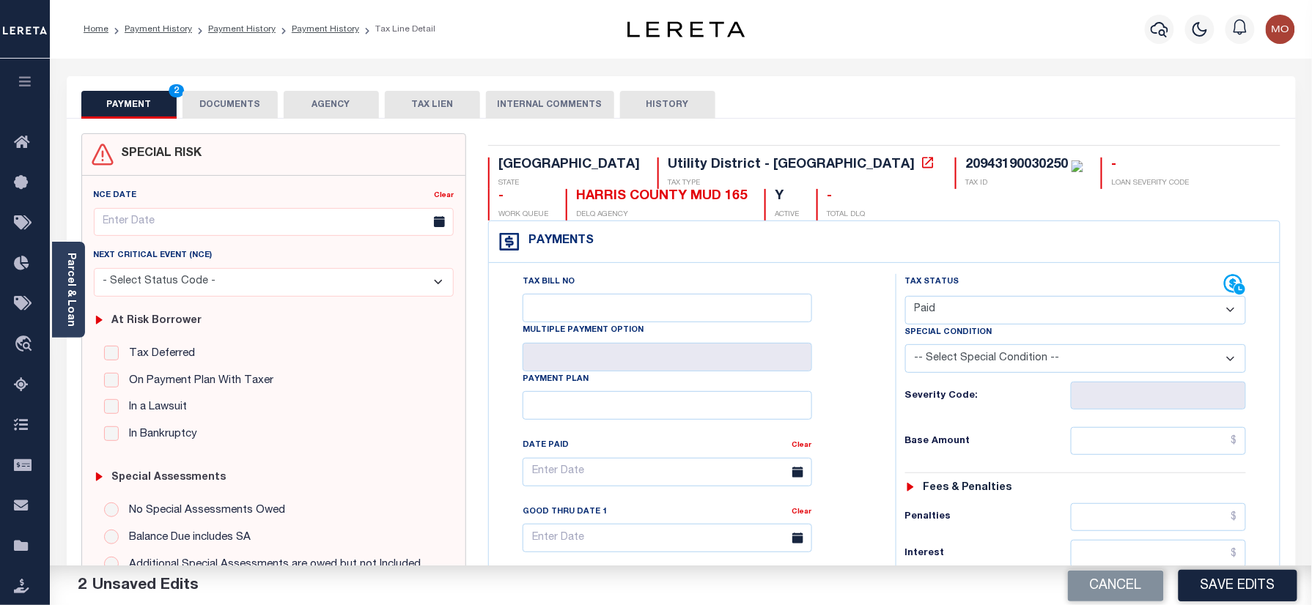
scroll to position [488, 0]
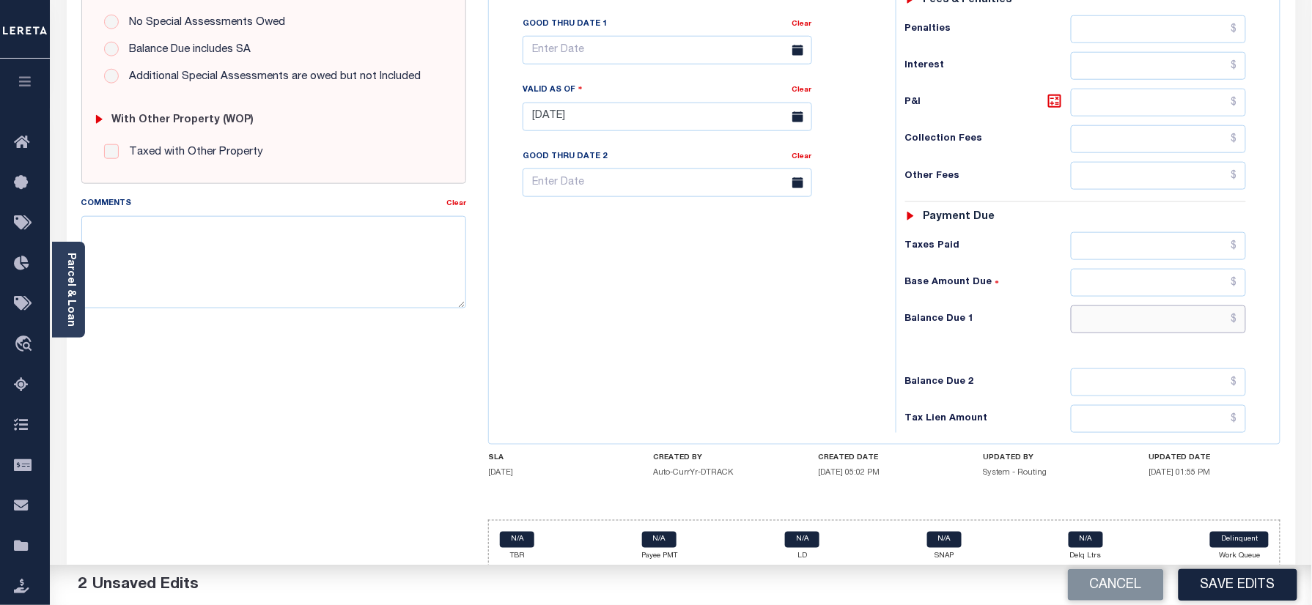
click at [1118, 324] on input "text" at bounding box center [1158, 320] width 176 height 28
type input "$0.00"
click at [618, 356] on div "Tax Bill No Multiple Payment Option Payment Plan Clear" at bounding box center [688, 109] width 392 height 647
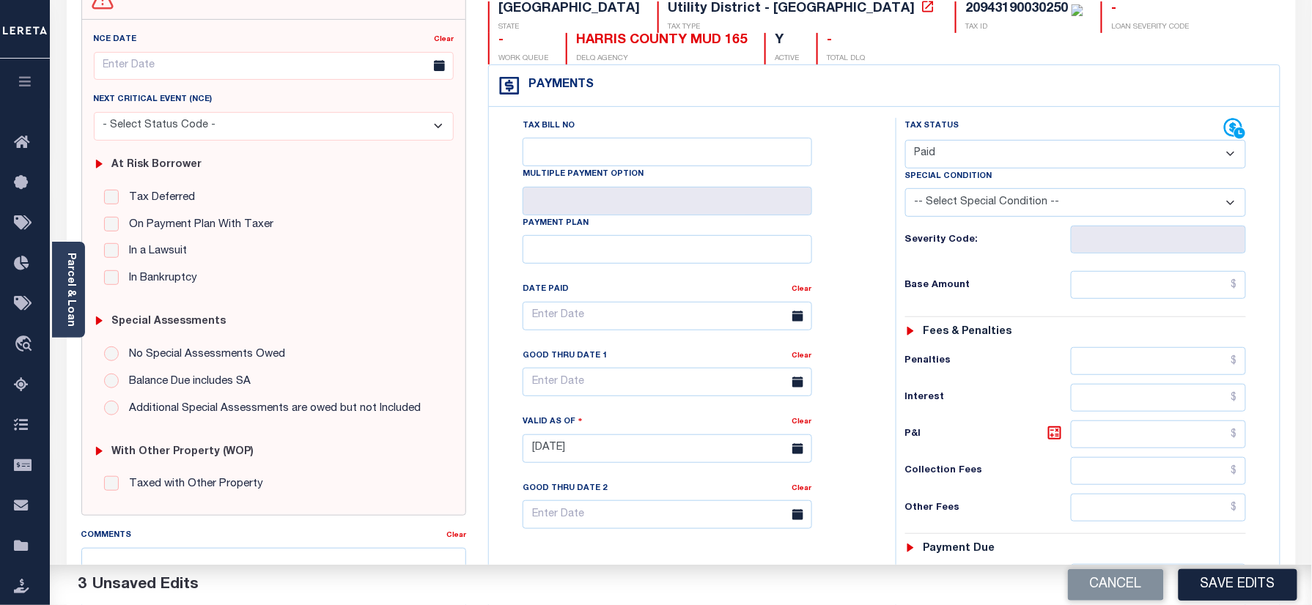
scroll to position [0, 0]
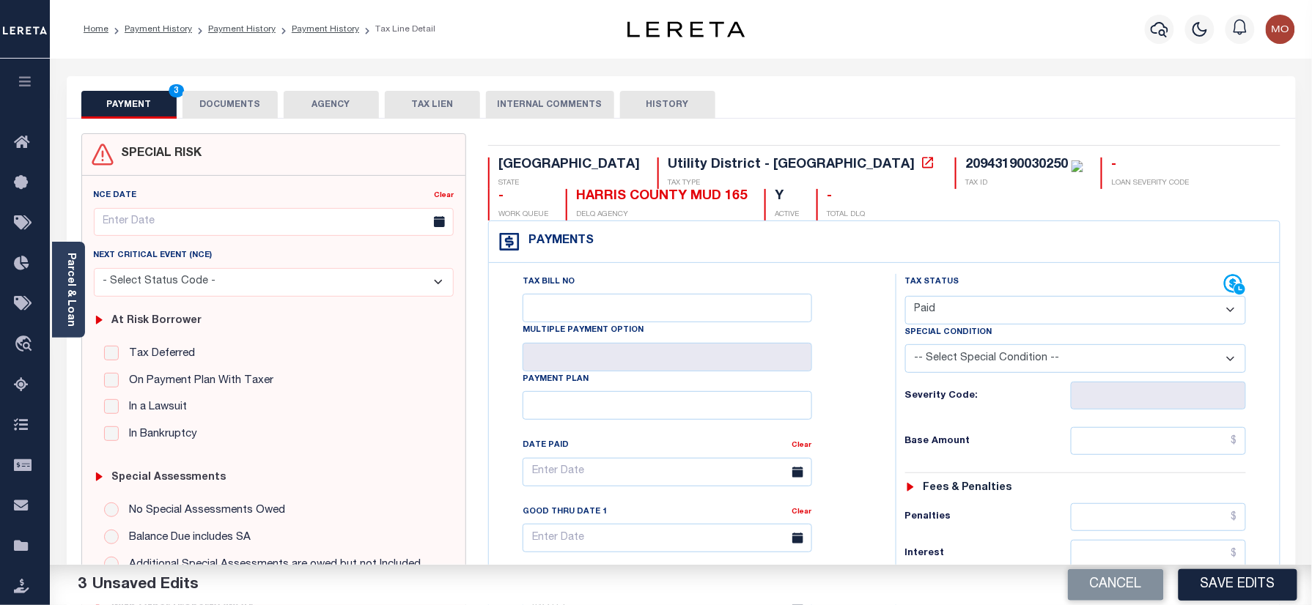
click at [965, 163] on div "20943190030250" at bounding box center [1016, 164] width 103 height 13
drag, startPoint x: 761, startPoint y: 163, endPoint x: 223, endPoint y: 107, distance: 540.0
click at [965, 163] on div "20943190030250" at bounding box center [1016, 164] width 103 height 13
copy div "20943190030250"
click at [207, 89] on div "PAYMENT 3 DOCUMENTS AGENCY DELINQUENT PAYEE TAX LIEN" at bounding box center [681, 97] width 1229 height 42
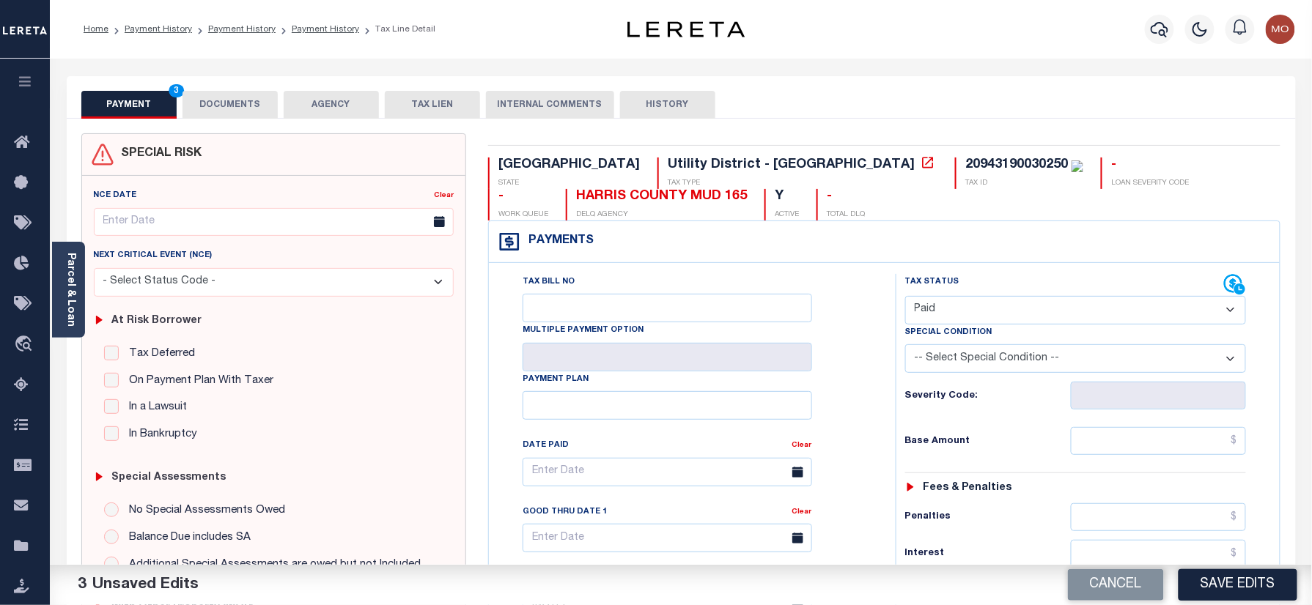
click at [223, 110] on button "DOCUMENTS" at bounding box center [229, 105] width 95 height 28
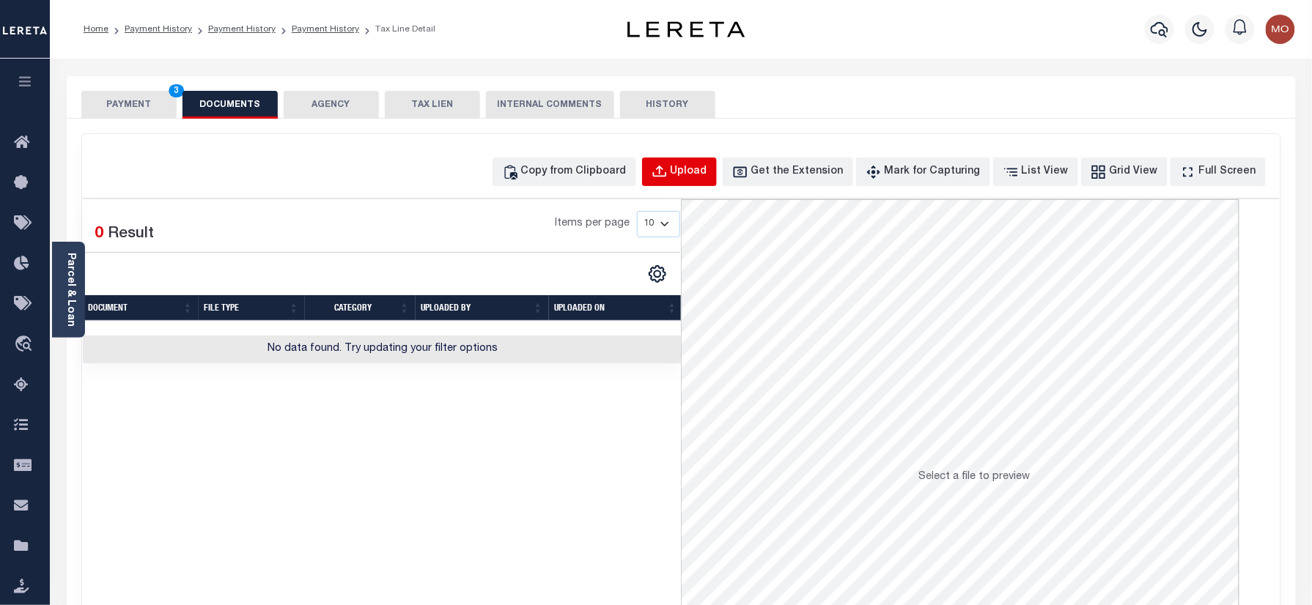
click at [707, 171] on div "Upload" at bounding box center [688, 172] width 37 height 16
select select "POP"
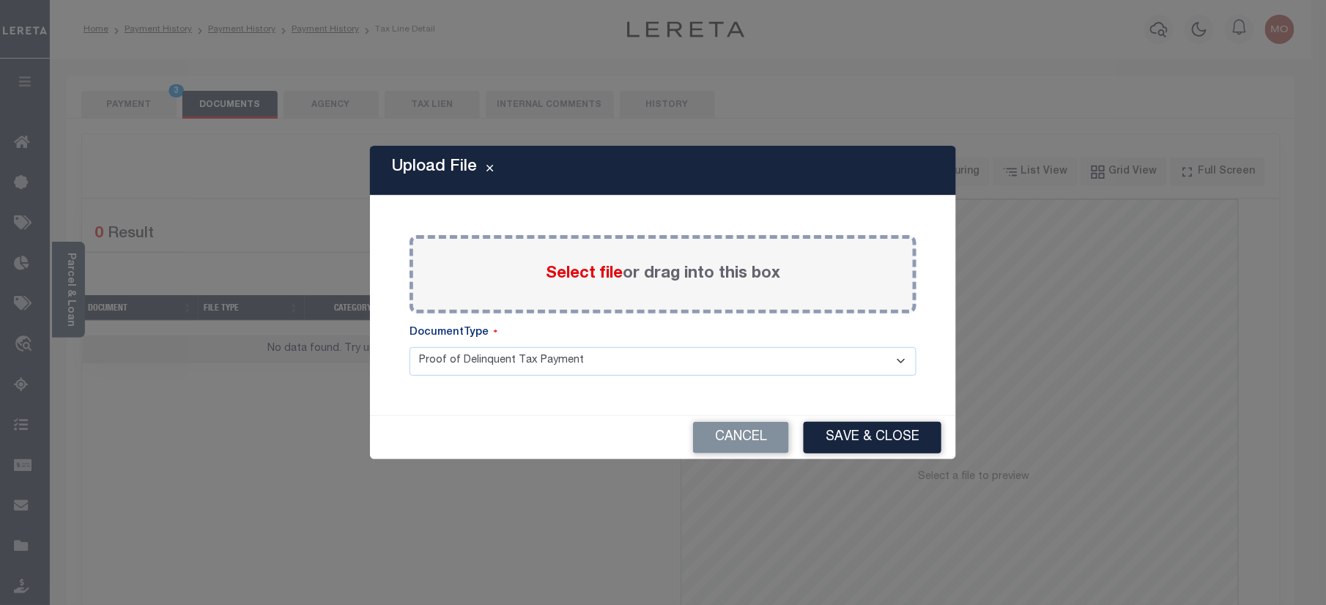
click at [583, 267] on span "Select file" at bounding box center [584, 274] width 77 height 16
click at [0, 0] on input "Select file or drag into this box" at bounding box center [0, 0] width 0 height 0
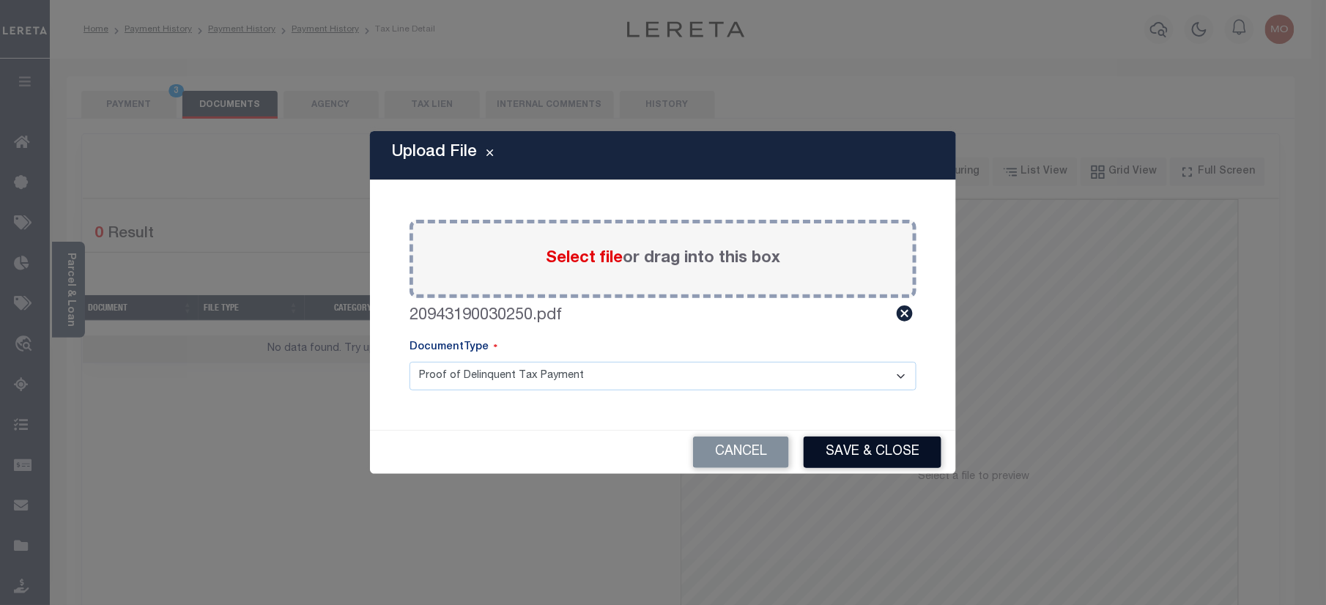
click at [835, 455] on button "Save & Close" at bounding box center [873, 453] width 138 height 32
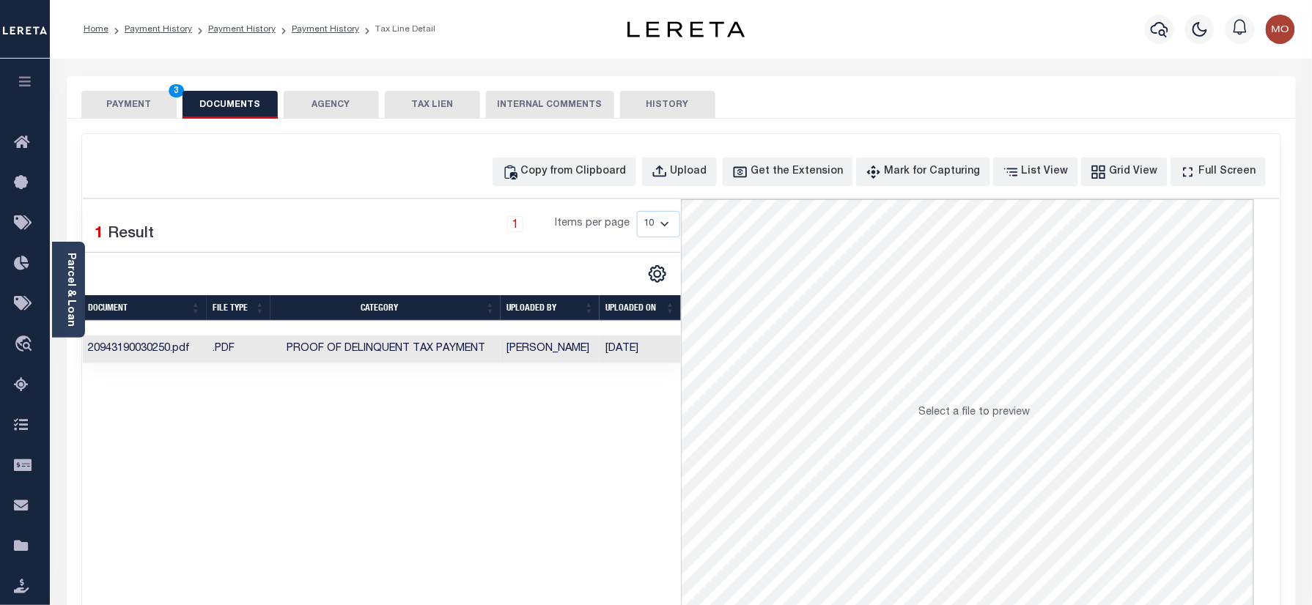
click at [142, 108] on button "PAYMENT 3" at bounding box center [128, 105] width 95 height 28
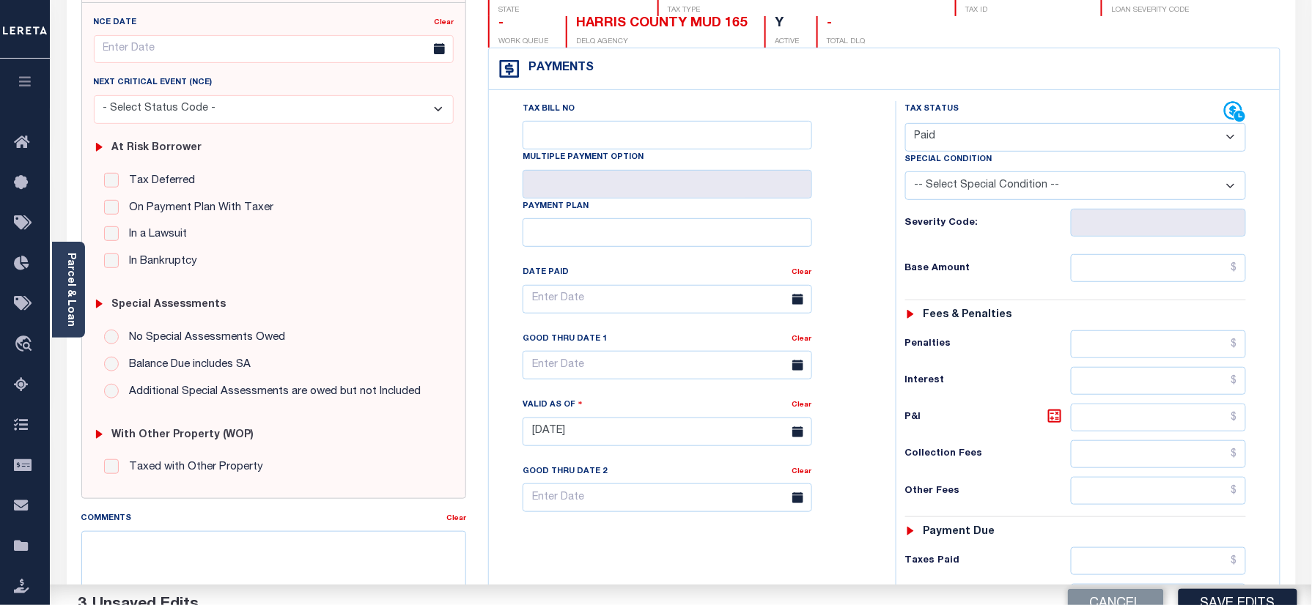
scroll to position [391, 0]
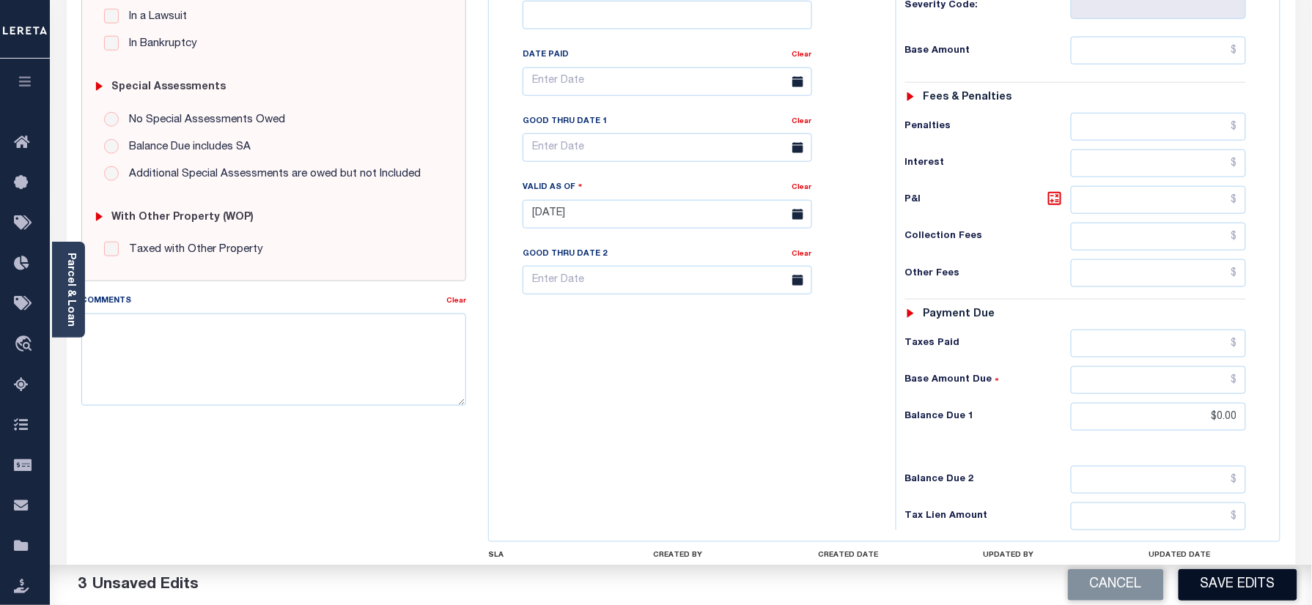
click at [1213, 584] on button "Save Edits" at bounding box center [1237, 585] width 119 height 32
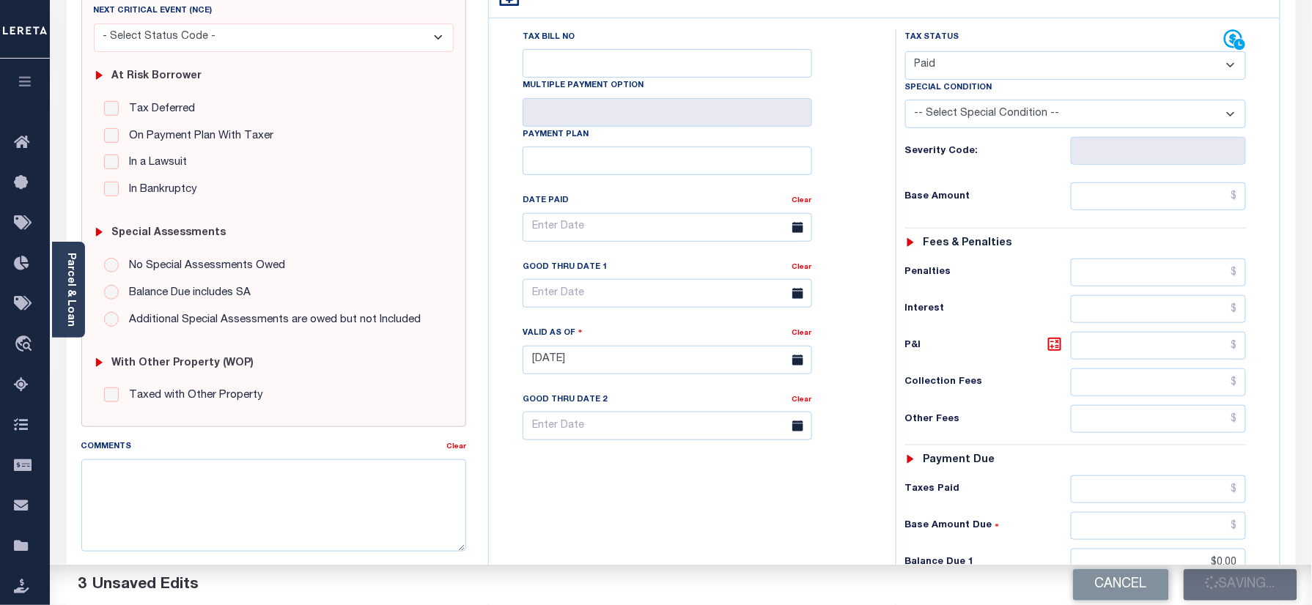
scroll to position [97, 0]
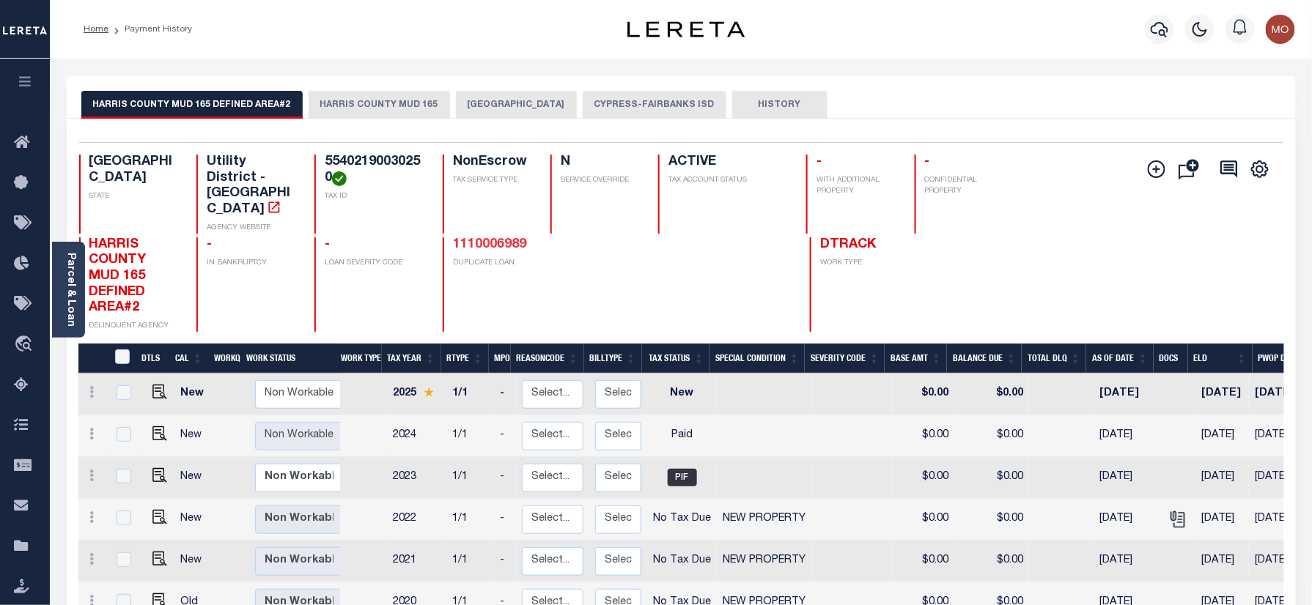
click at [493, 238] on link "1110006989" at bounding box center [489, 244] width 73 height 13
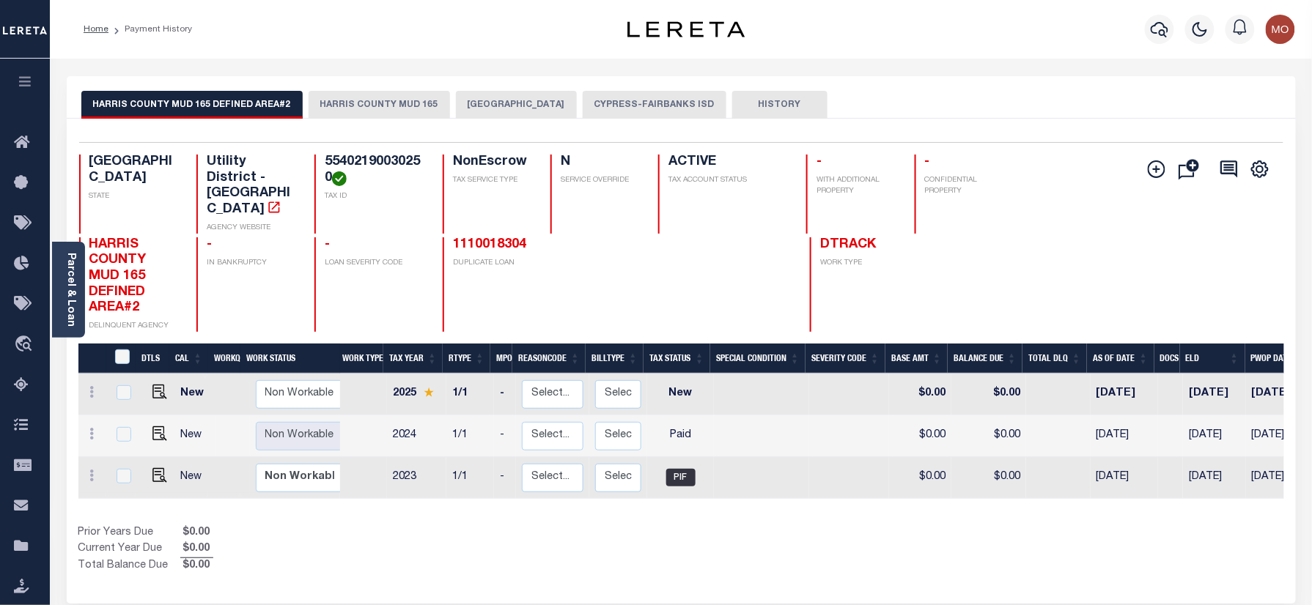
click at [494, 109] on button "[GEOGRAPHIC_DATA]" at bounding box center [516, 105] width 121 height 28
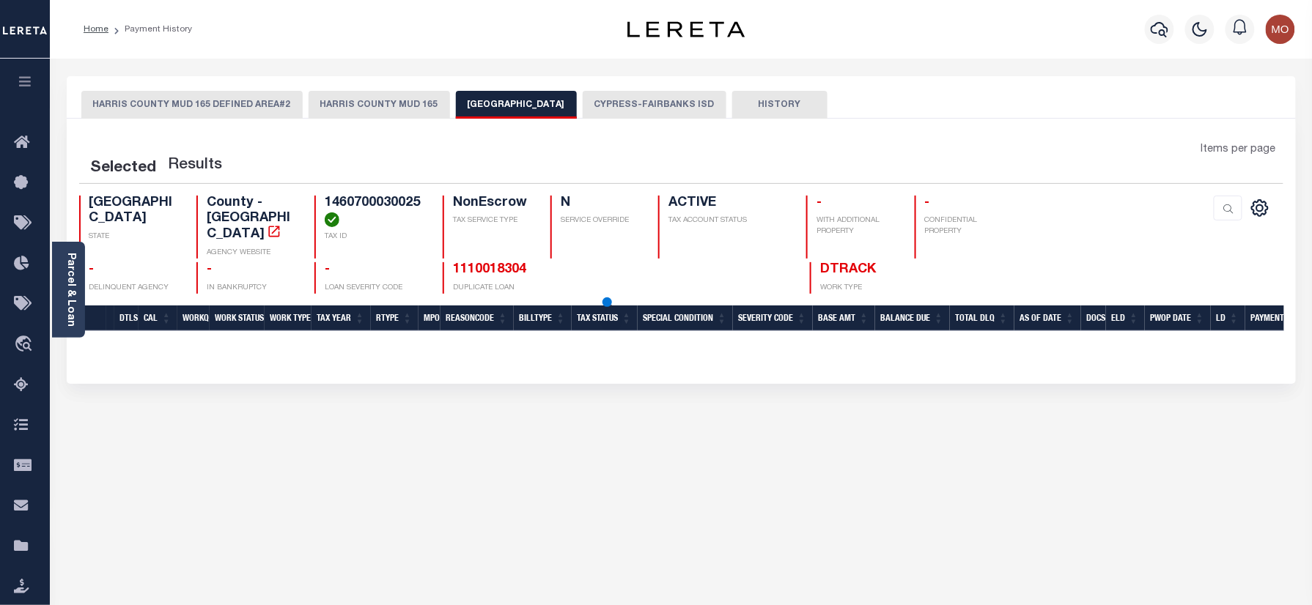
click at [385, 113] on button "HARRIS COUNTY MUD 165" at bounding box center [378, 105] width 141 height 28
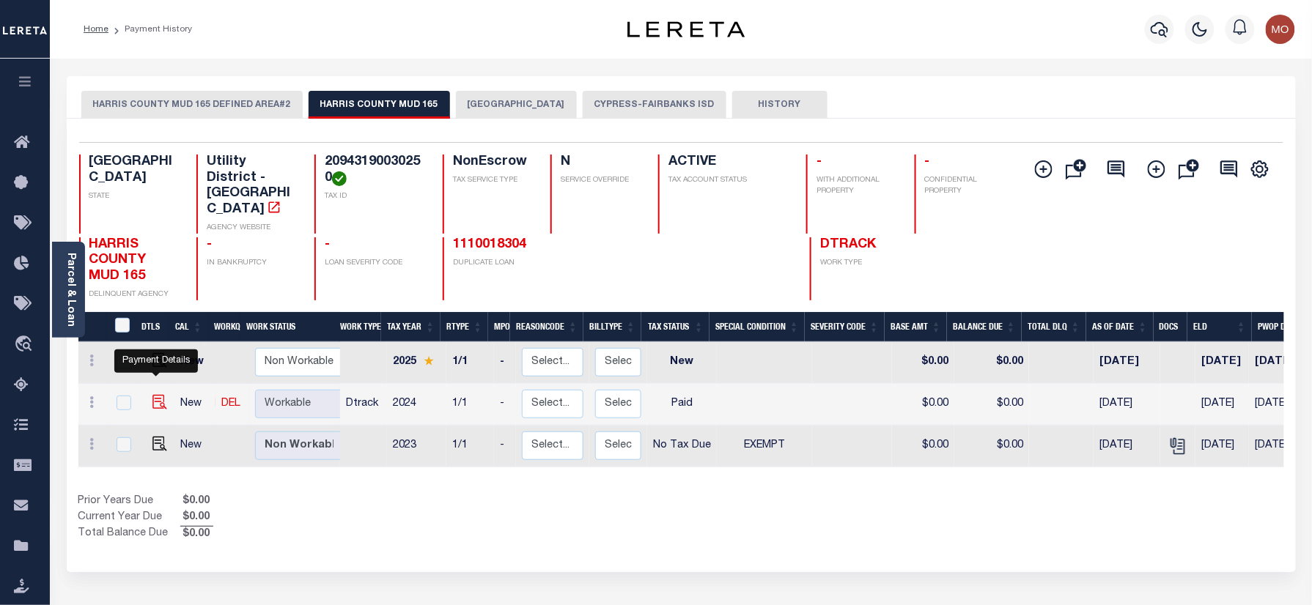
click at [155, 395] on img "" at bounding box center [159, 402] width 15 height 15
checkbox input "true"
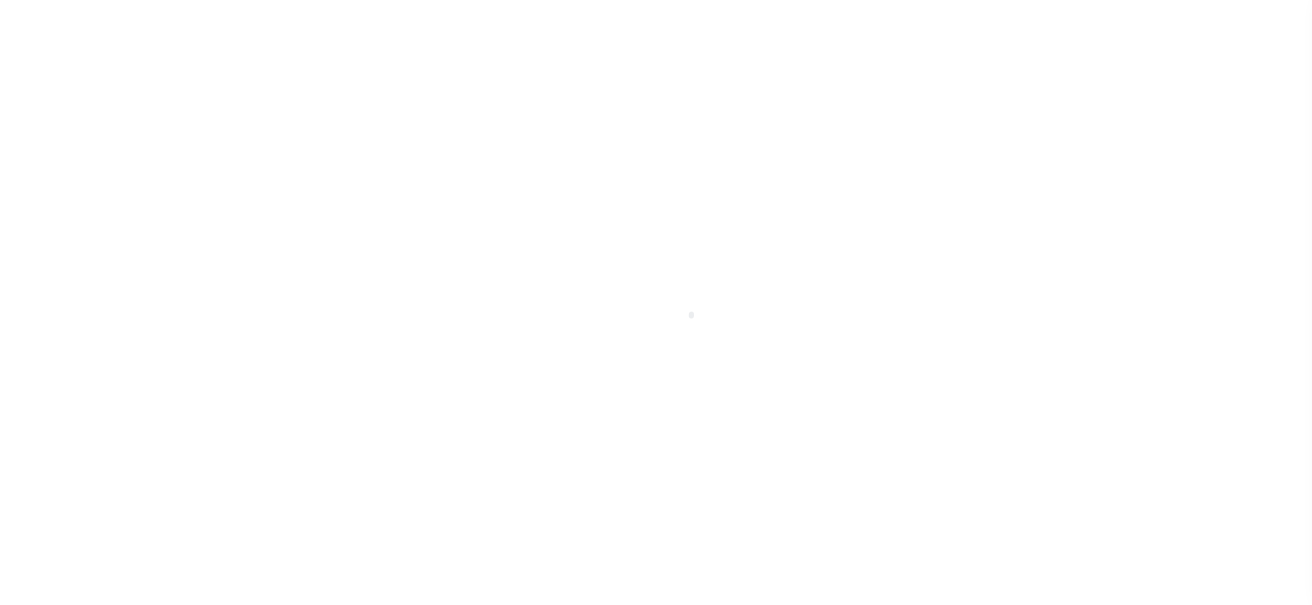
select select "PYD"
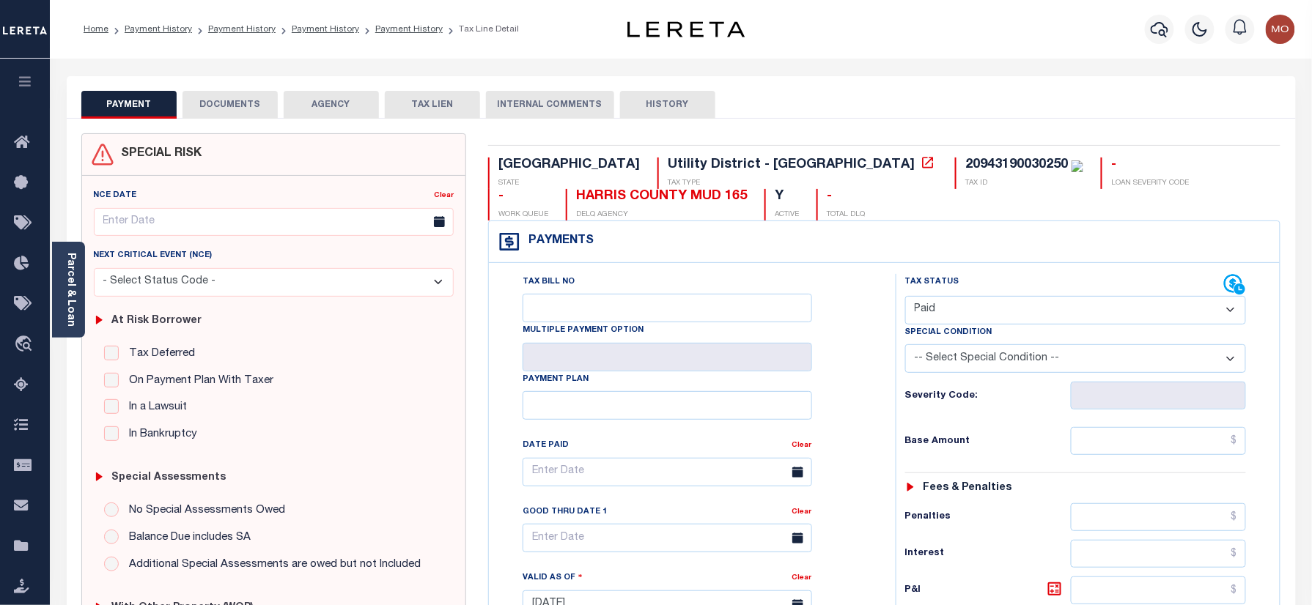
click at [965, 162] on div "20943190030250" at bounding box center [1016, 164] width 103 height 13
copy div "20943190030250"
click at [229, 95] on button "DOCUMENTS" at bounding box center [229, 105] width 95 height 28
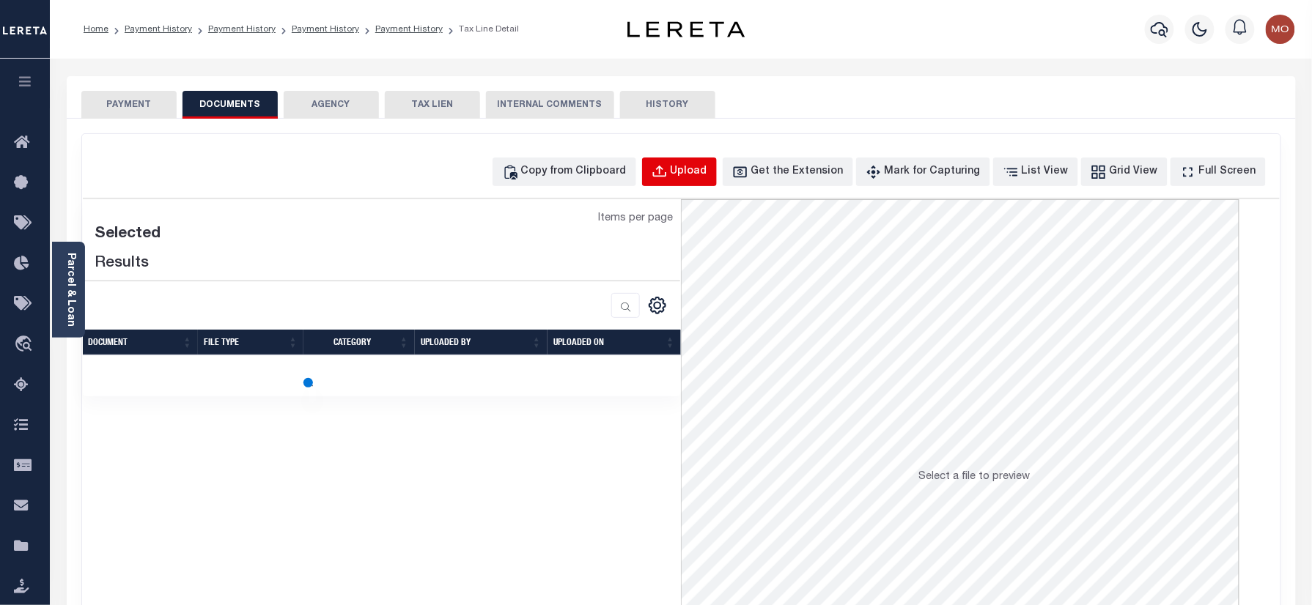
click at [705, 170] on div "Upload" at bounding box center [688, 172] width 37 height 16
select select "POP"
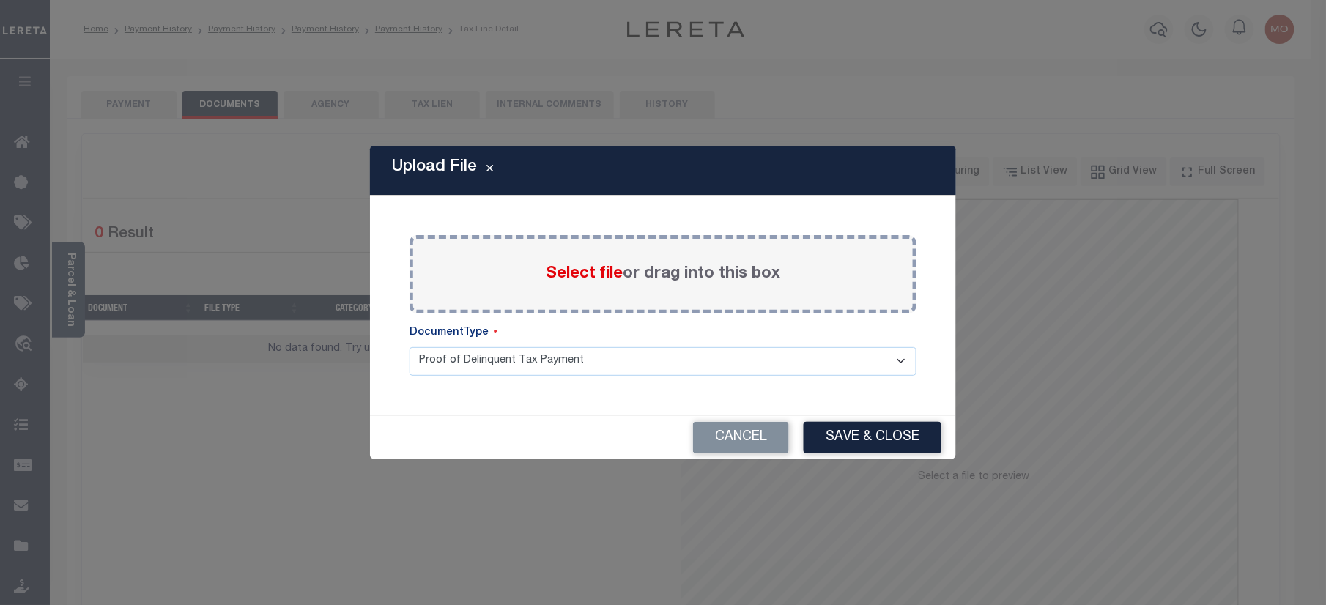
click at [585, 271] on span "Select file" at bounding box center [584, 274] width 77 height 16
click at [0, 0] on input "Select file or drag into this box" at bounding box center [0, 0] width 0 height 0
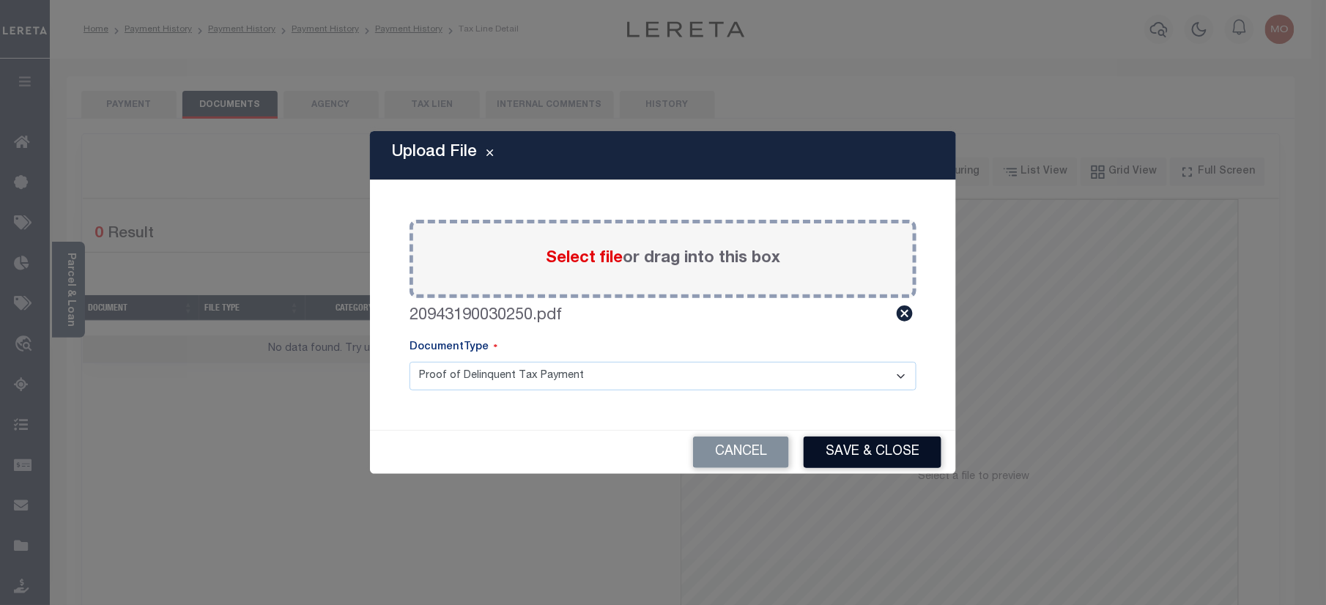
click at [854, 450] on button "Save & Close" at bounding box center [873, 453] width 138 height 32
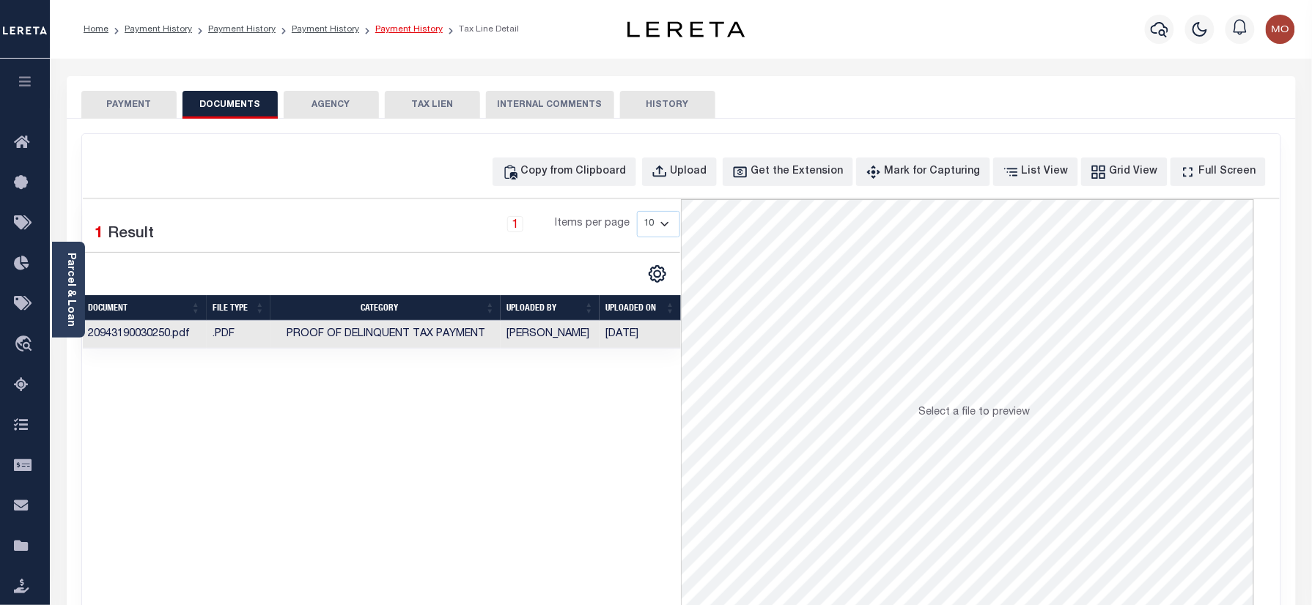
click at [380, 28] on link "Payment History" at bounding box center [408, 29] width 67 height 9
